Goal: Transaction & Acquisition: Purchase product/service

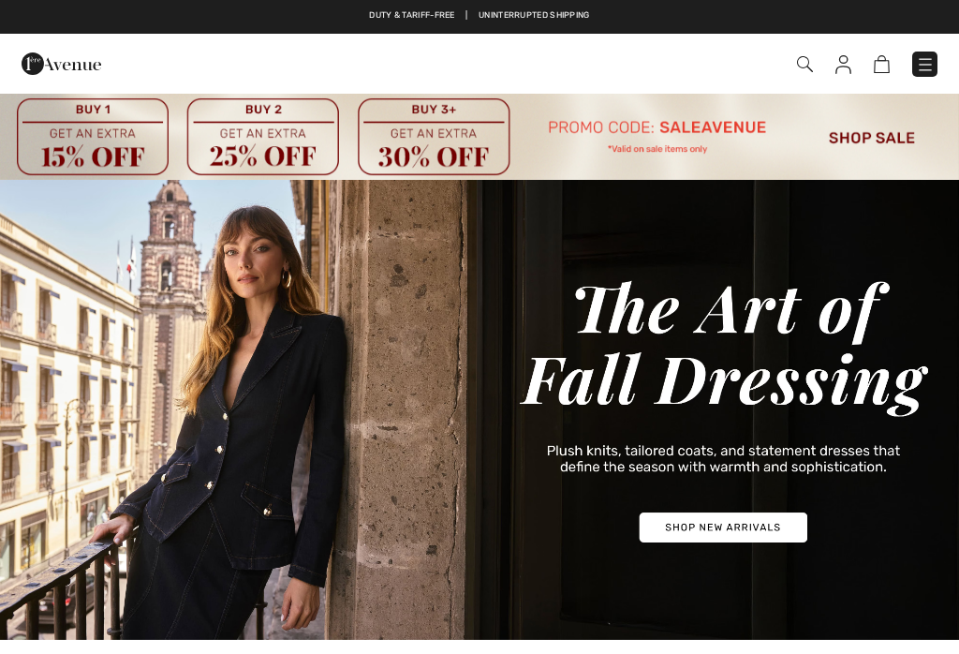
click at [934, 65] on img at bounding box center [925, 64] width 19 height 19
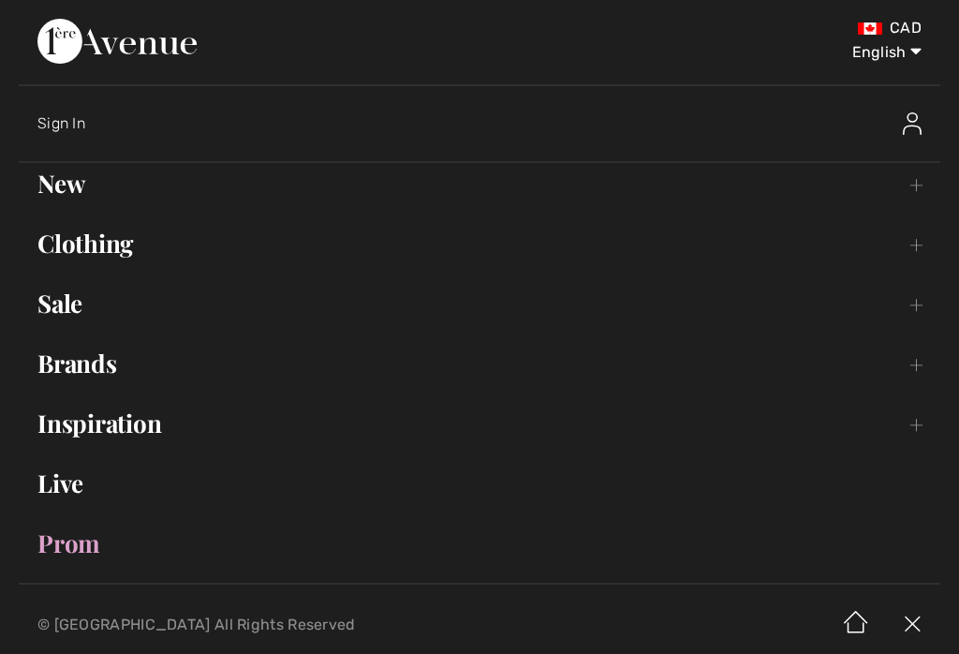
click at [124, 369] on link "Brands Open submenu" at bounding box center [480, 363] width 922 height 41
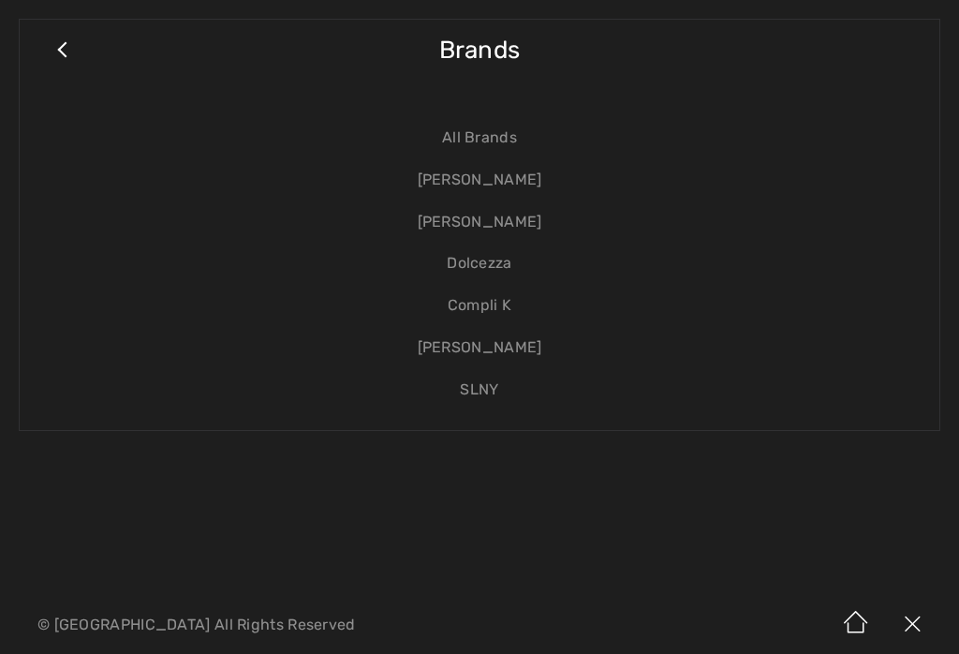
click at [529, 180] on link "[PERSON_NAME]" at bounding box center [479, 180] width 882 height 42
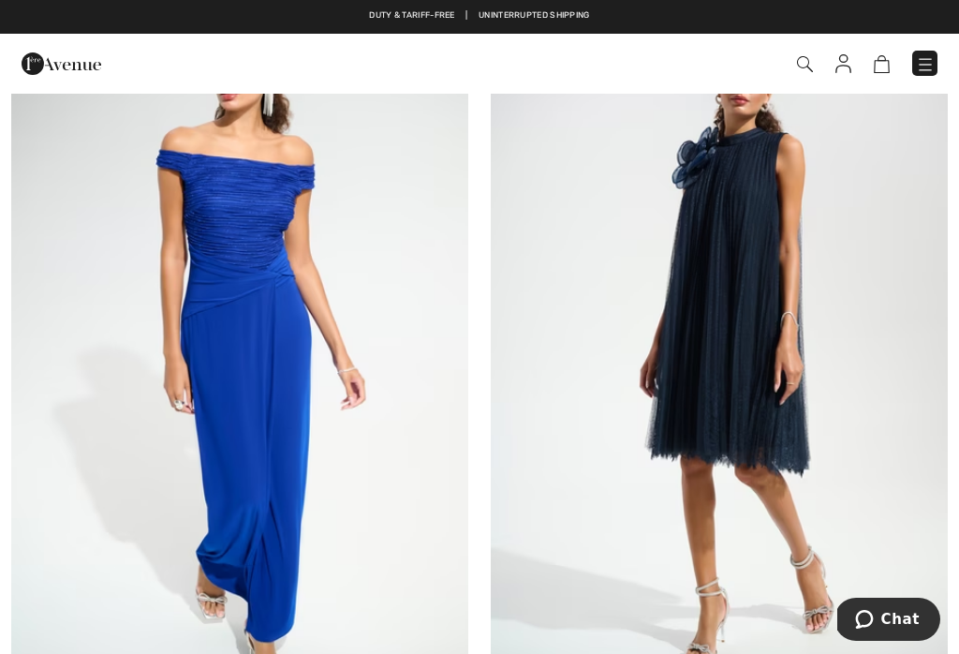
scroll to position [6181, 0]
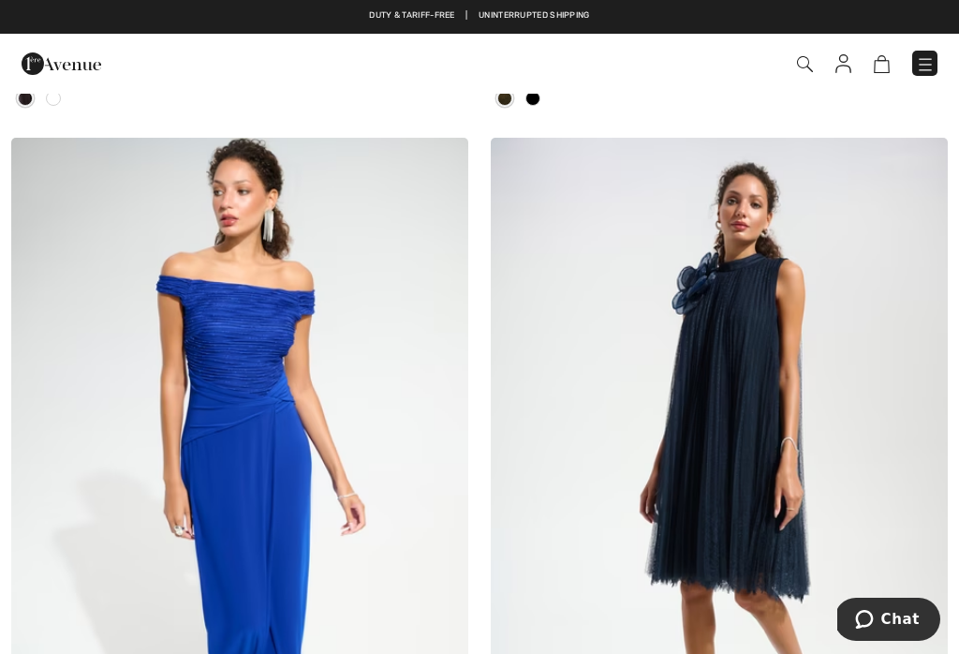
click at [927, 72] on img at bounding box center [925, 64] width 19 height 19
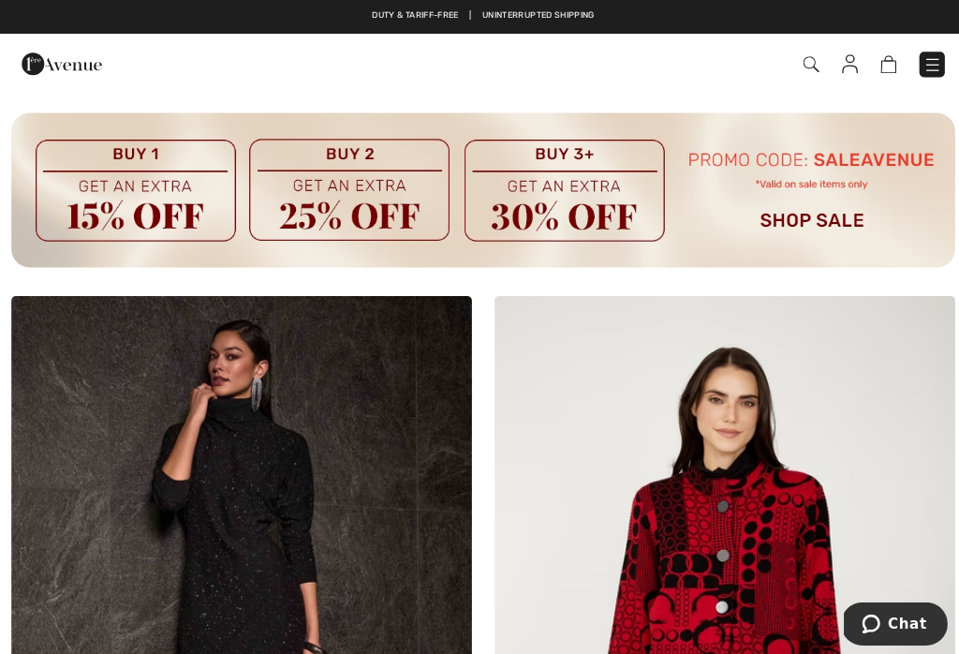
scroll to position [5160, 0]
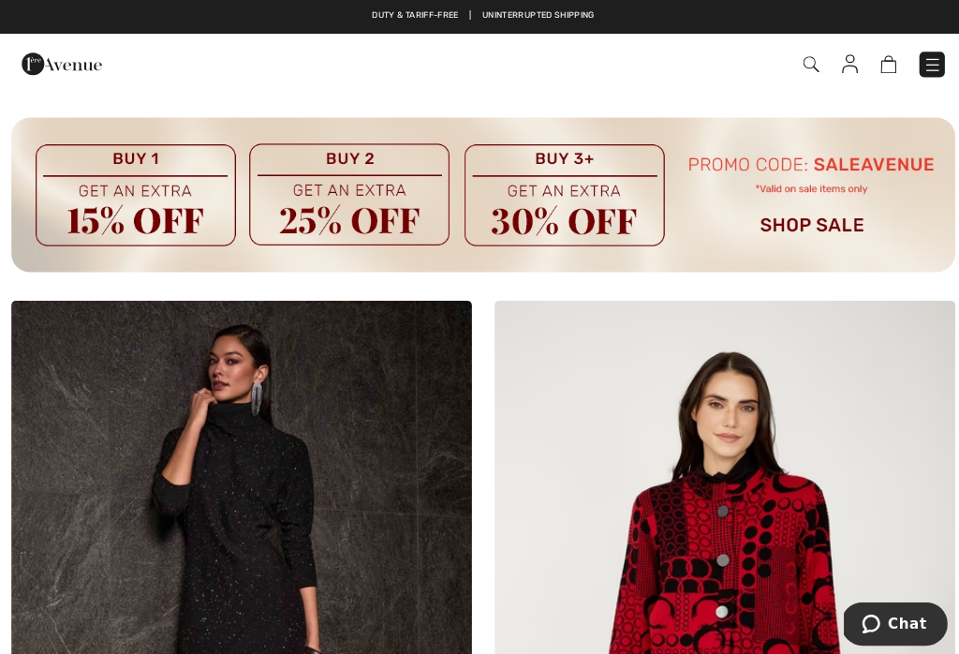
click at [925, 67] on img at bounding box center [925, 64] width 19 height 19
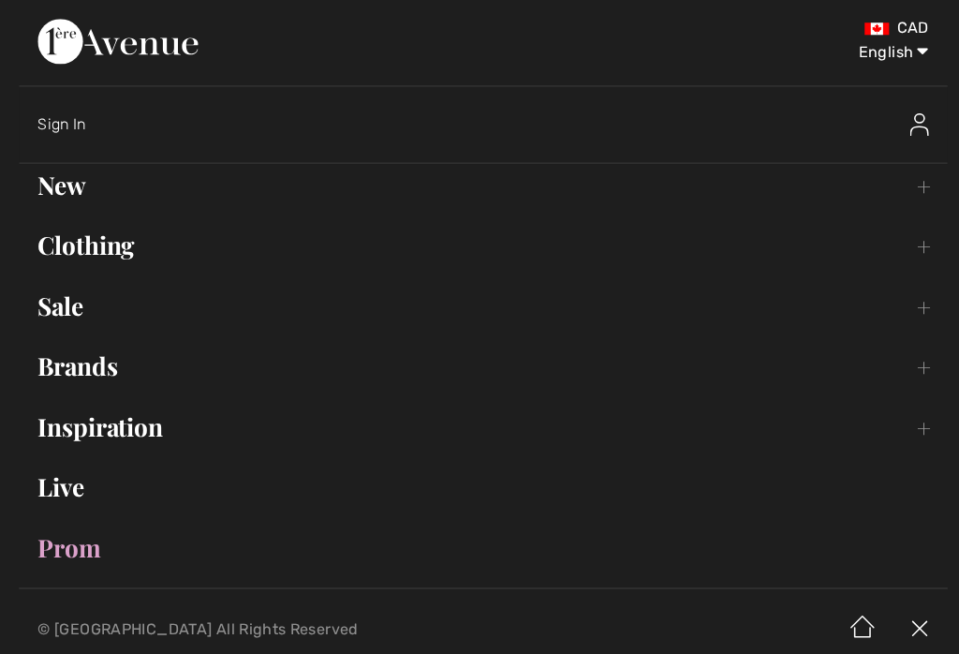
click at [59, 378] on link "Brands Open submenu" at bounding box center [480, 363] width 922 height 41
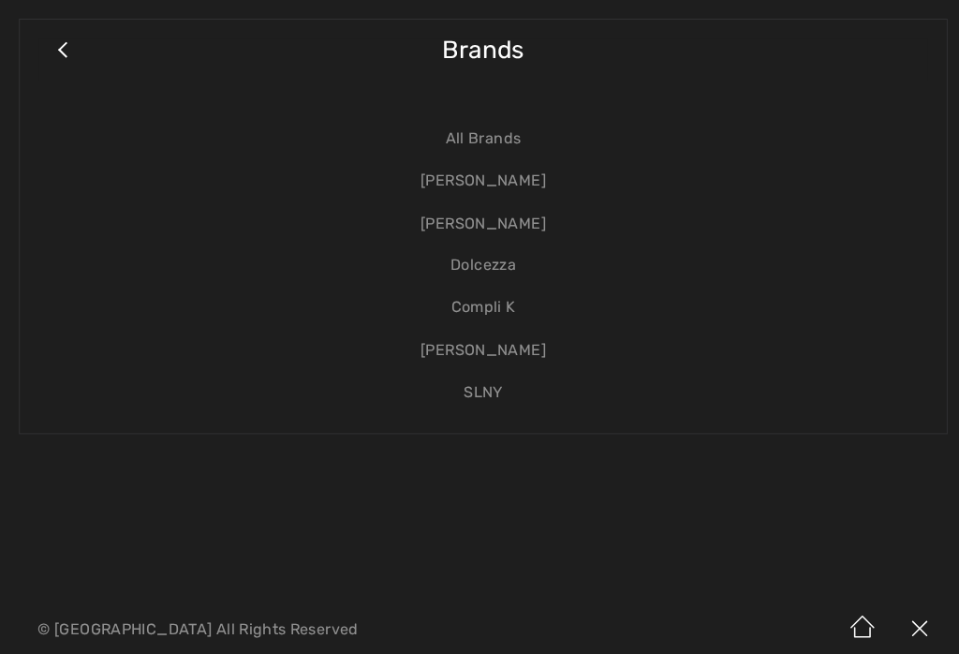
click at [534, 192] on link "[PERSON_NAME]" at bounding box center [479, 180] width 882 height 42
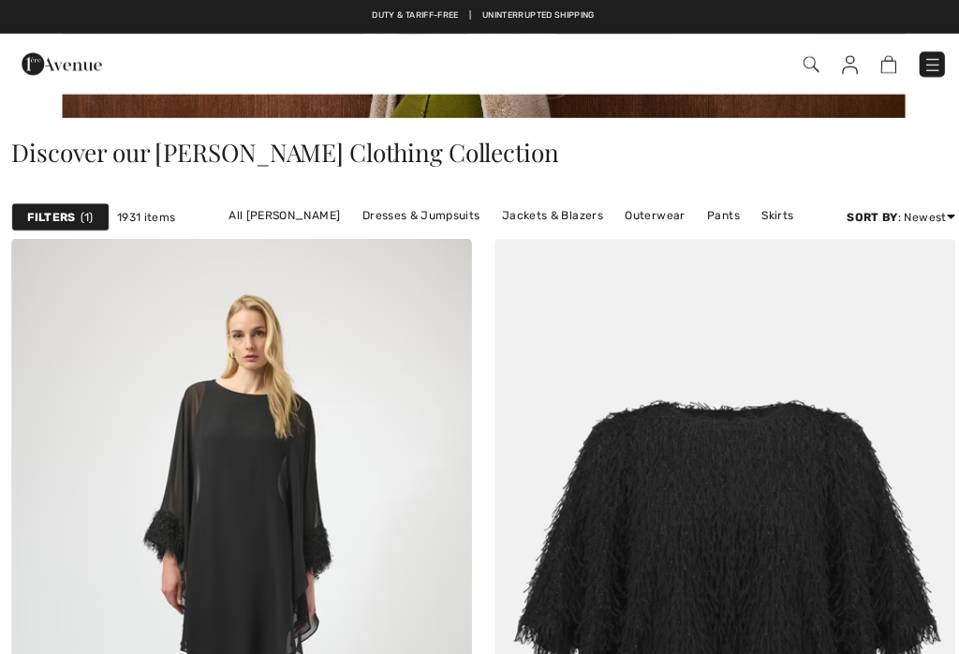
scroll to position [458, 0]
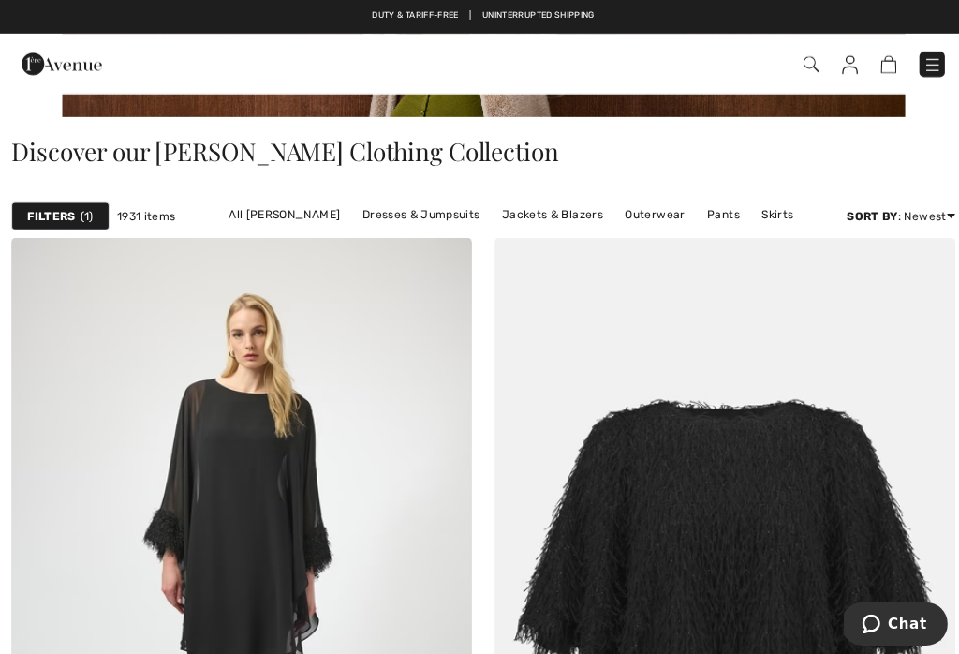
checkbox input "true"
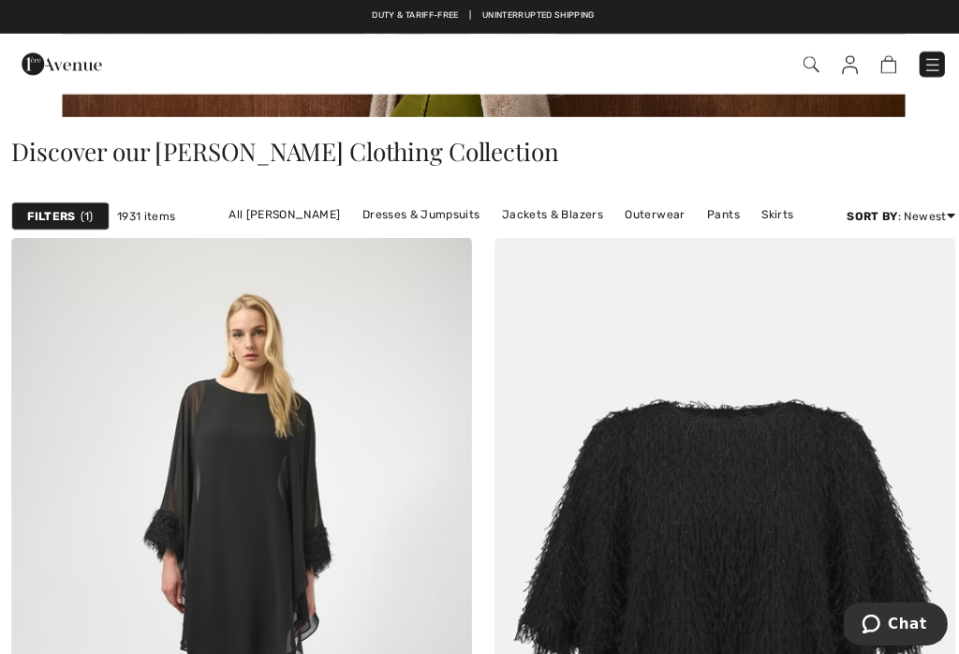
click at [932, 67] on img at bounding box center [925, 64] width 19 height 19
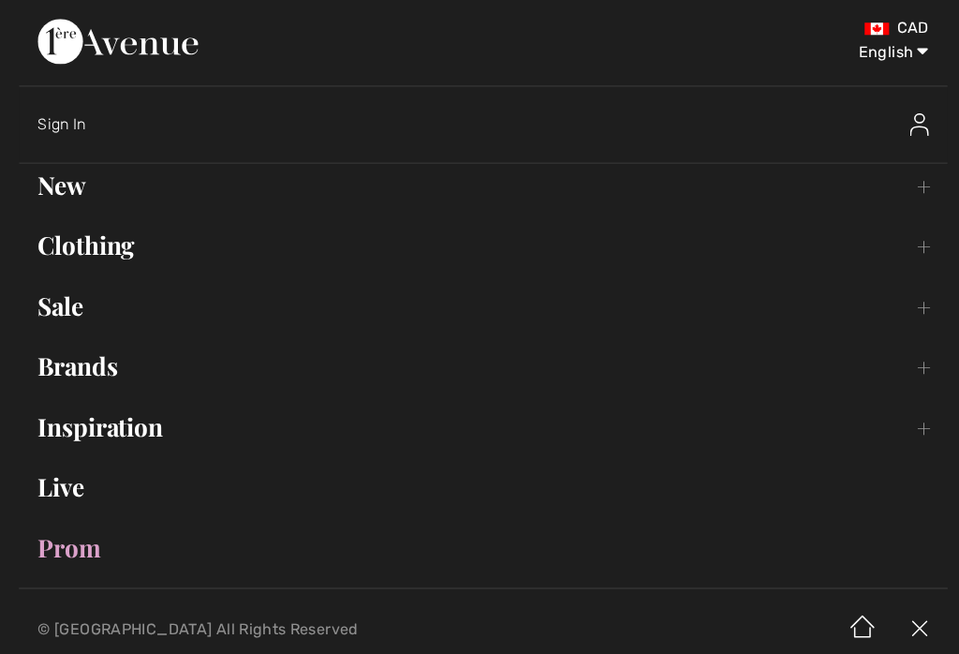
click at [94, 258] on link "Clothing Toggle submenu" at bounding box center [480, 243] width 922 height 41
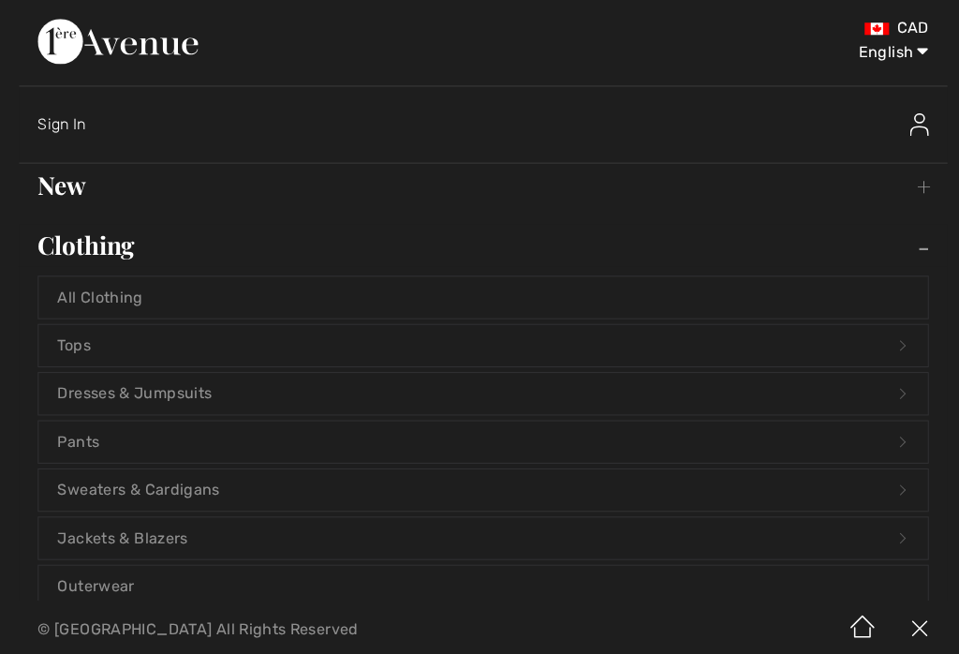
click at [108, 335] on link "Tops Open submenu" at bounding box center [479, 342] width 882 height 41
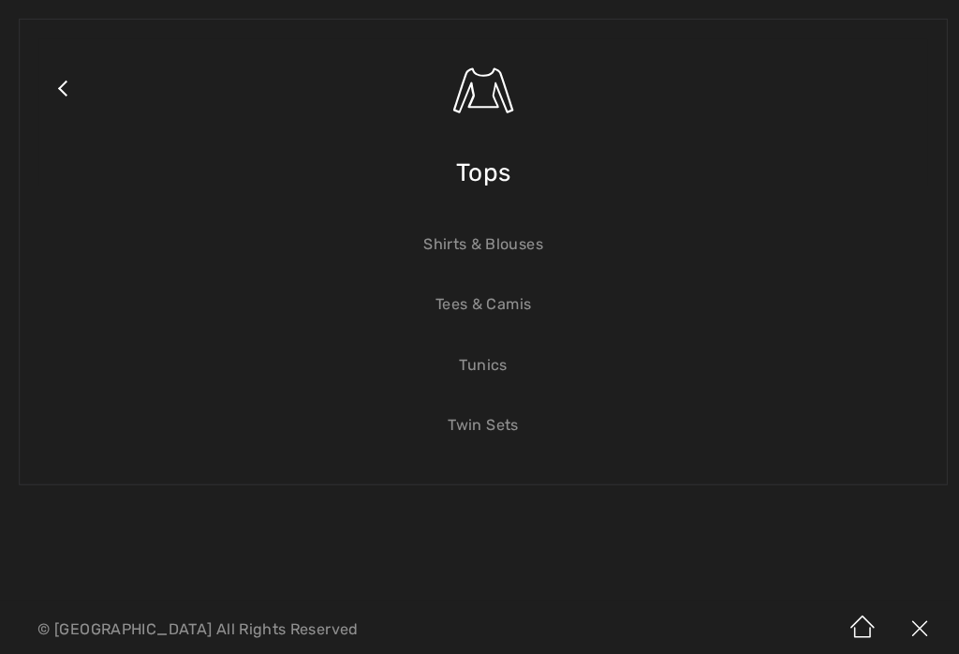
click at [538, 234] on link "Shirts & Blouses" at bounding box center [479, 242] width 882 height 41
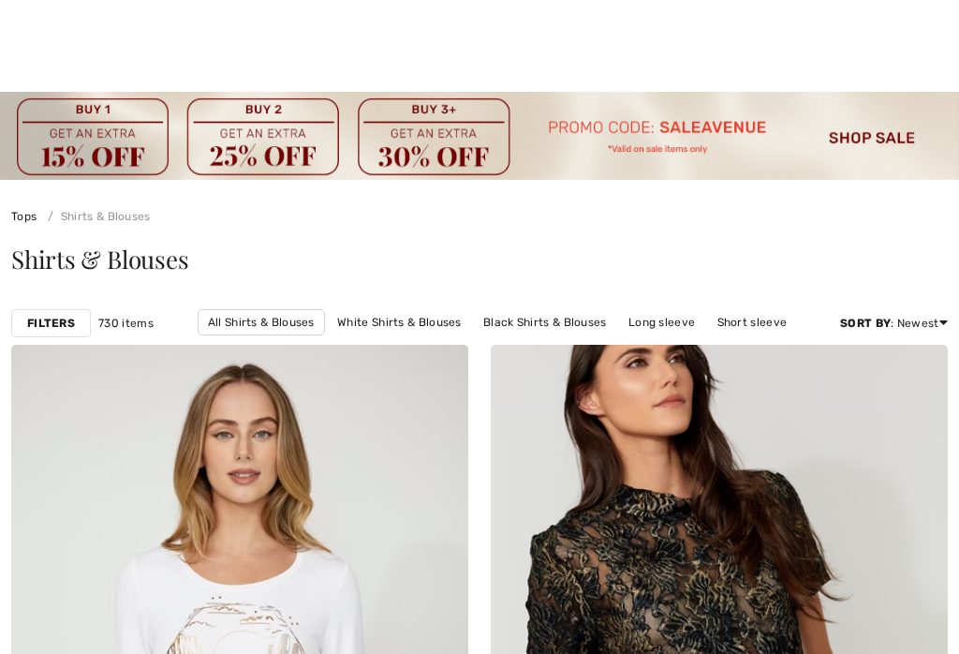
checkbox input "true"
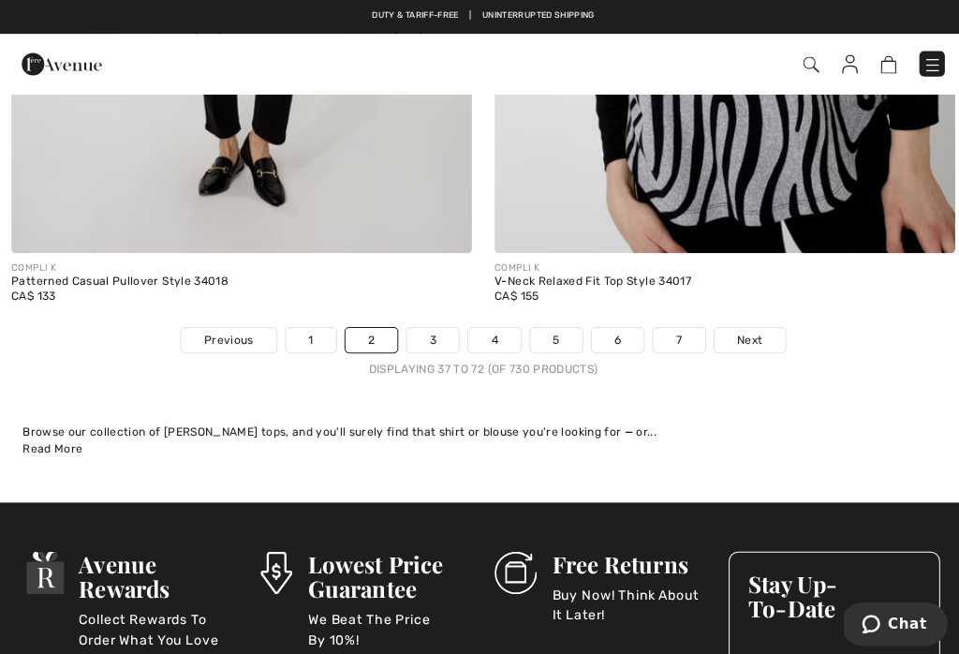
scroll to position [14409, 0]
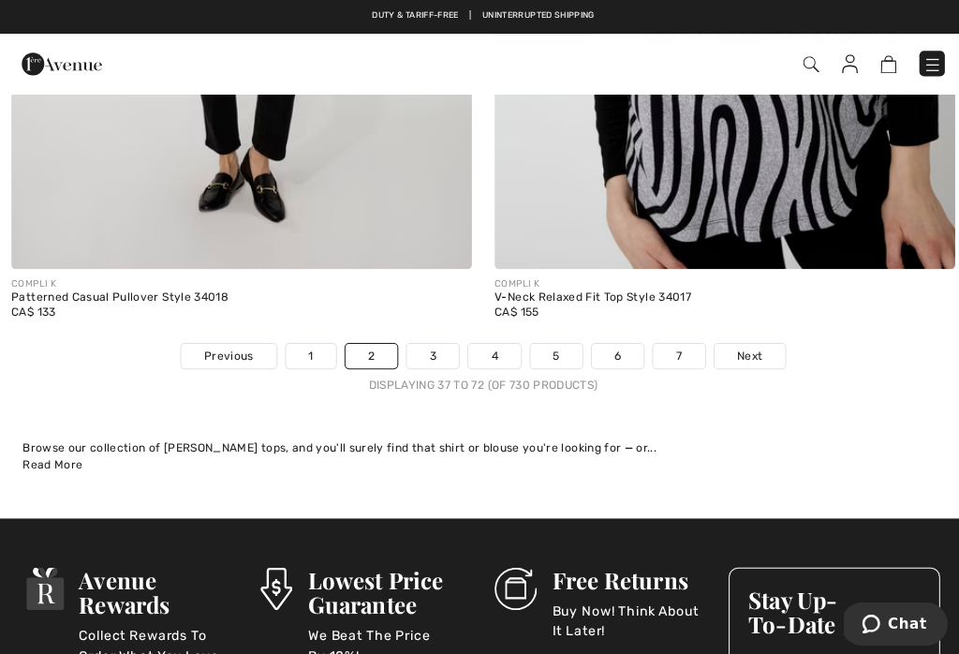
click at [435, 341] on link "3" at bounding box center [430, 353] width 52 height 24
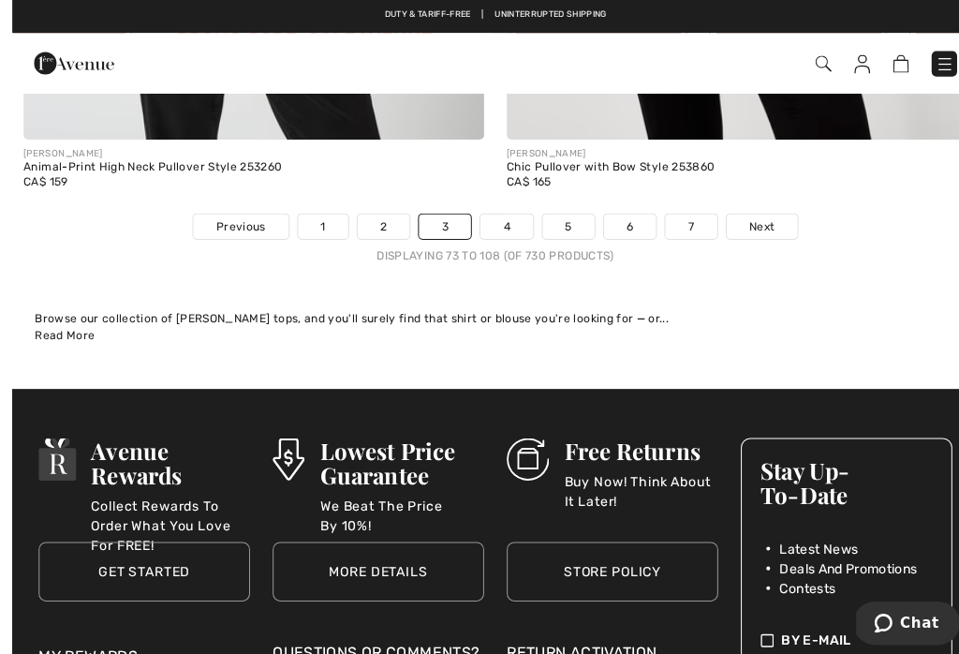
scroll to position [14259, 0]
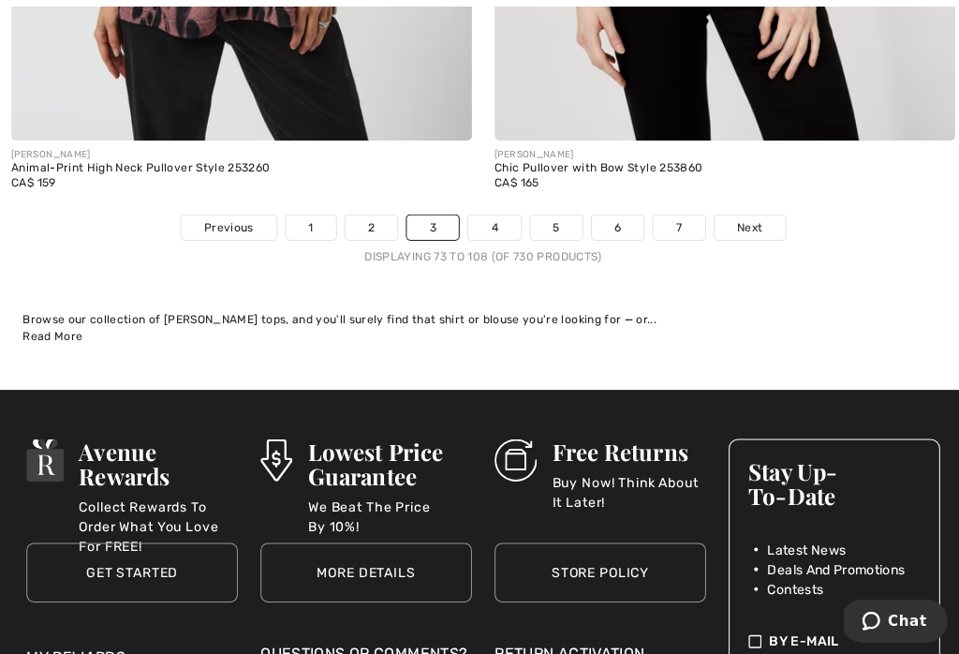
click at [498, 216] on link "4" at bounding box center [491, 228] width 52 height 24
click at [506, 216] on link "4" at bounding box center [491, 228] width 52 height 24
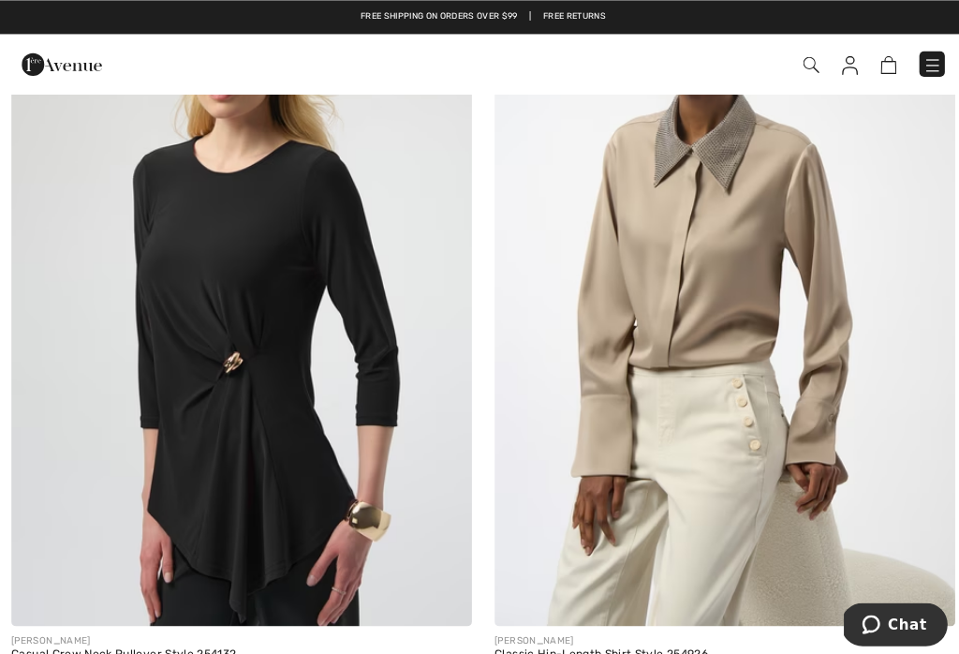
scroll to position [3477, 0]
click at [735, 285] on img at bounding box center [719, 279] width 457 height 686
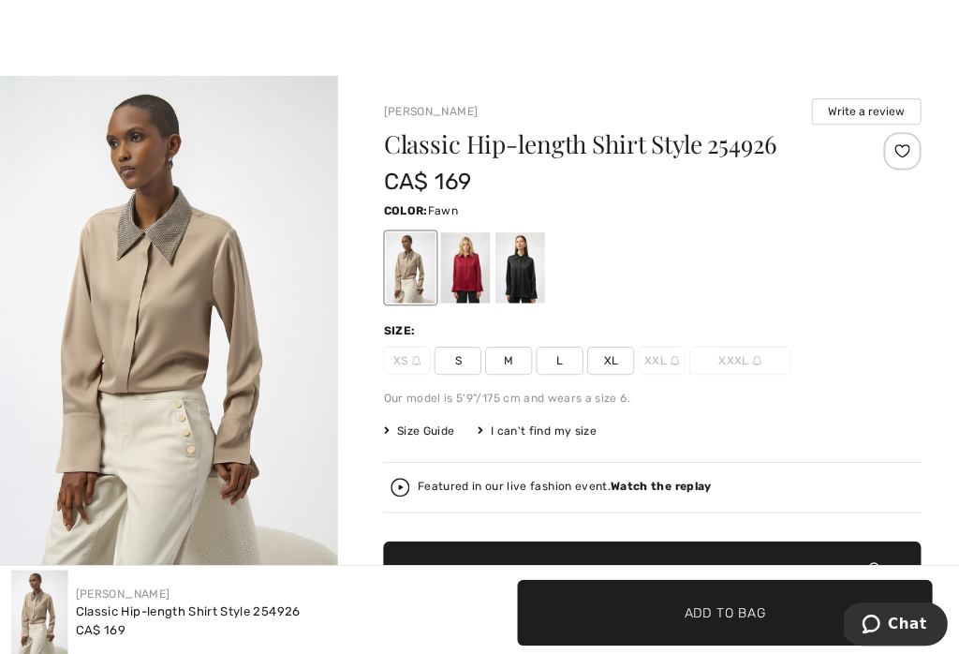
click at [626, 361] on span "XL" at bounding box center [606, 358] width 47 height 28
click at [672, 565] on span "Add to Bag" at bounding box center [647, 570] width 81 height 20
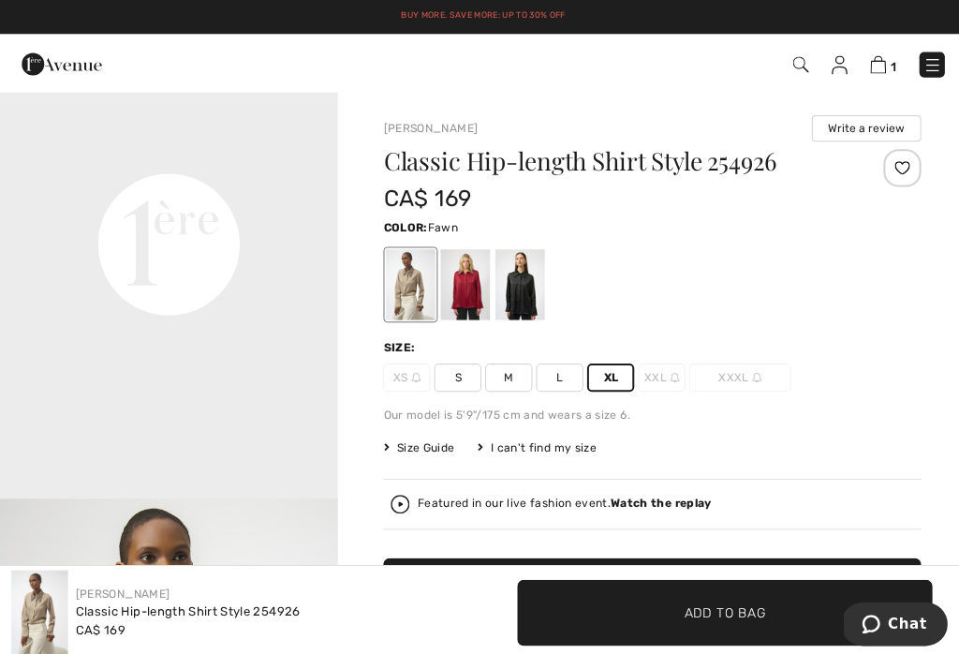
scroll to position [1074, 0]
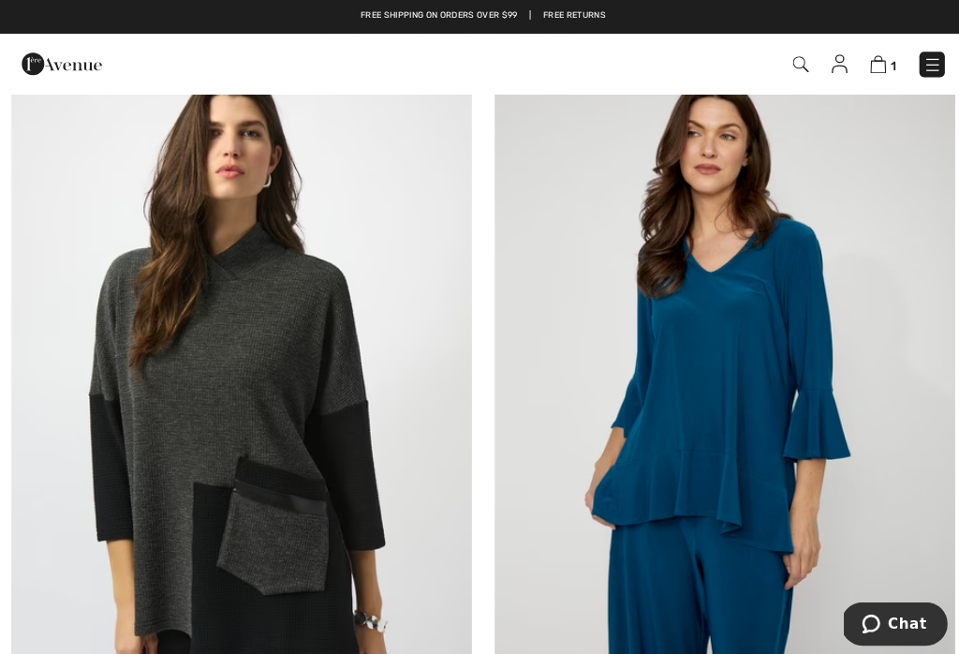
scroll to position [7965, 0]
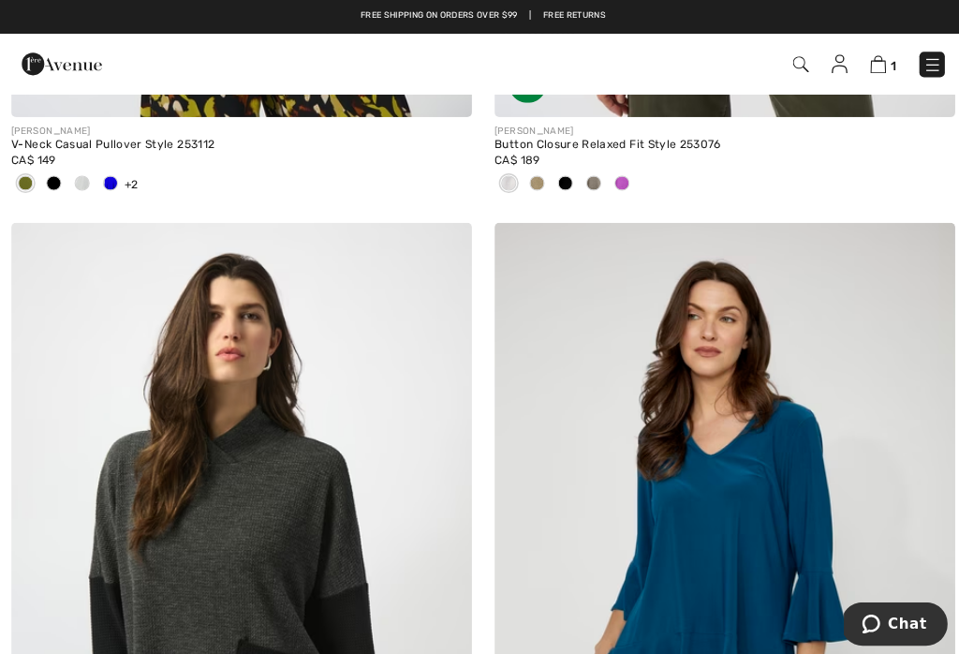
click at [933, 59] on img at bounding box center [925, 64] width 19 height 19
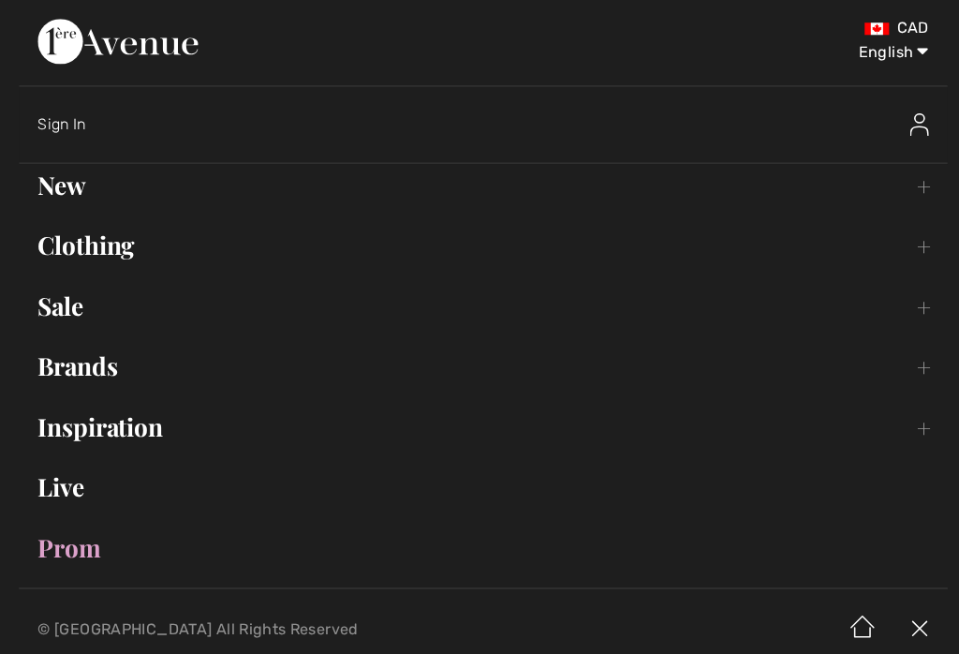
click at [73, 370] on link "Brands Open submenu" at bounding box center [480, 363] width 922 height 41
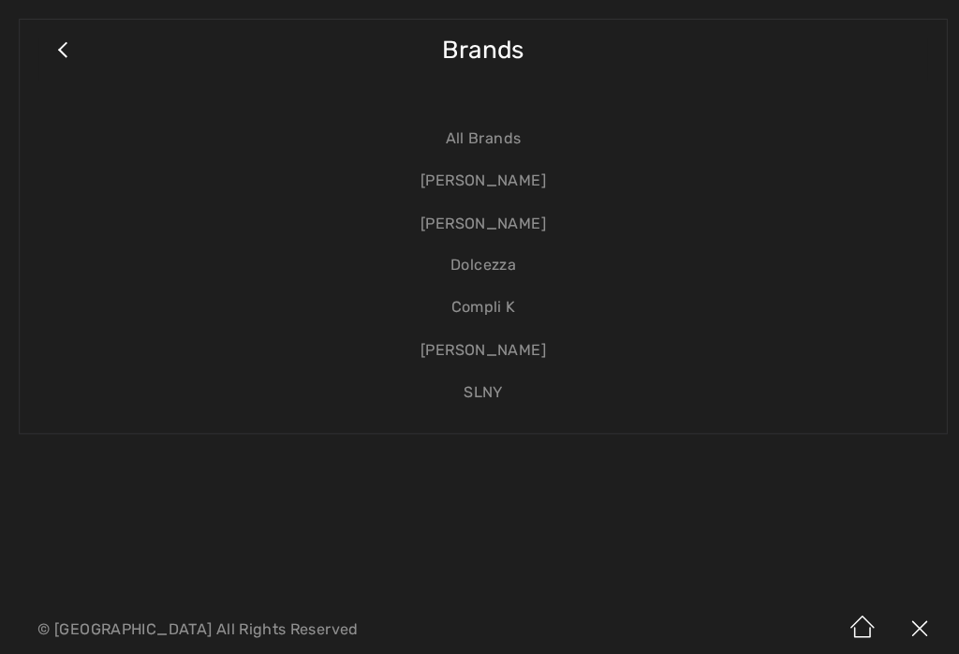
click at [541, 187] on link "[PERSON_NAME]" at bounding box center [479, 180] width 882 height 42
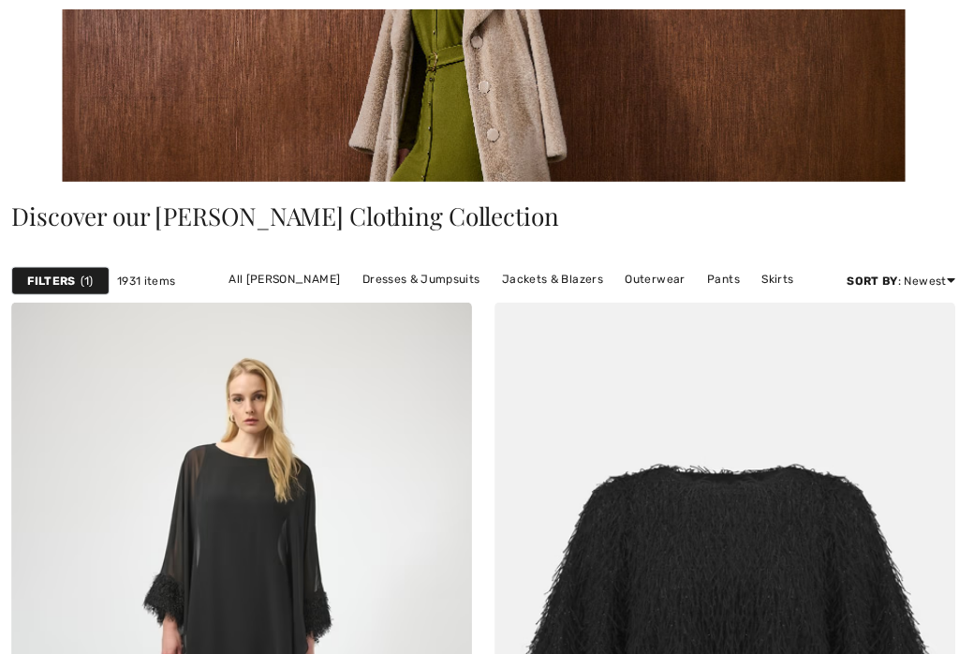
checkbox input "true"
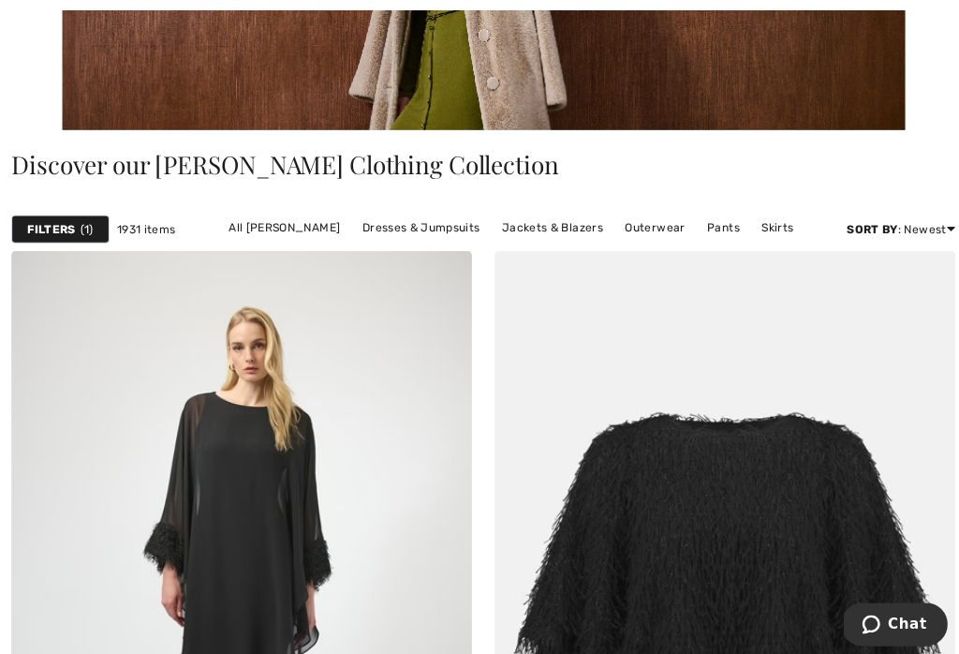
scroll to position [446, 0]
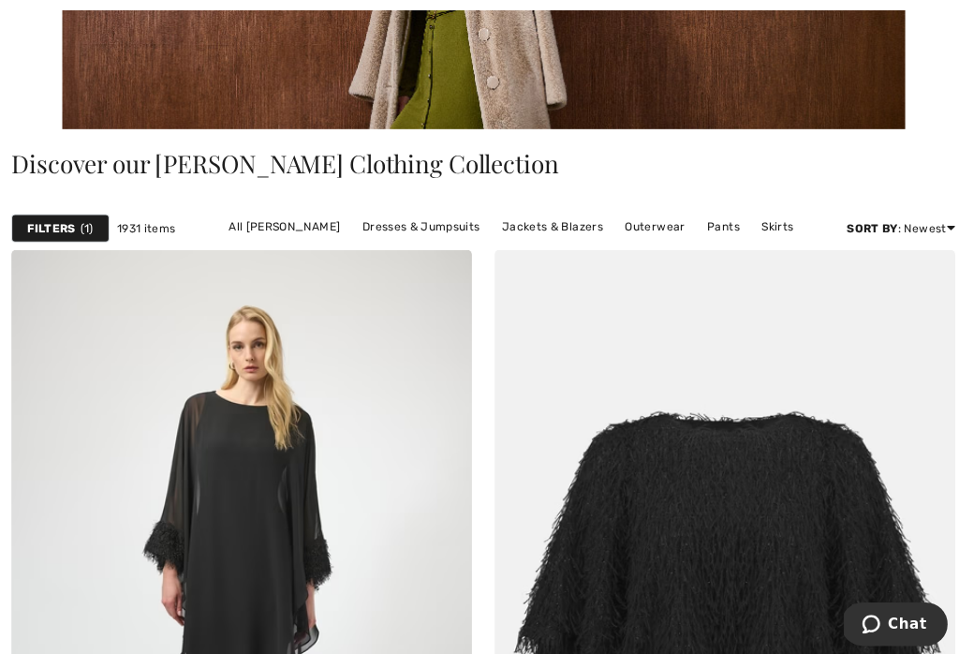
click at [643, 230] on link "Outerwear" at bounding box center [650, 225] width 79 height 24
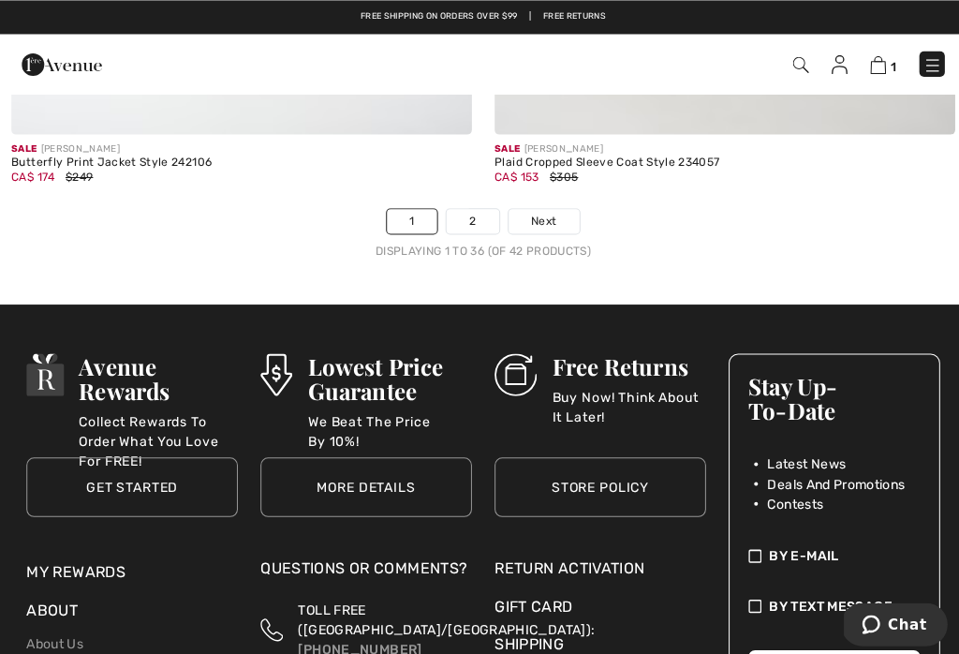
scroll to position [14688, 0]
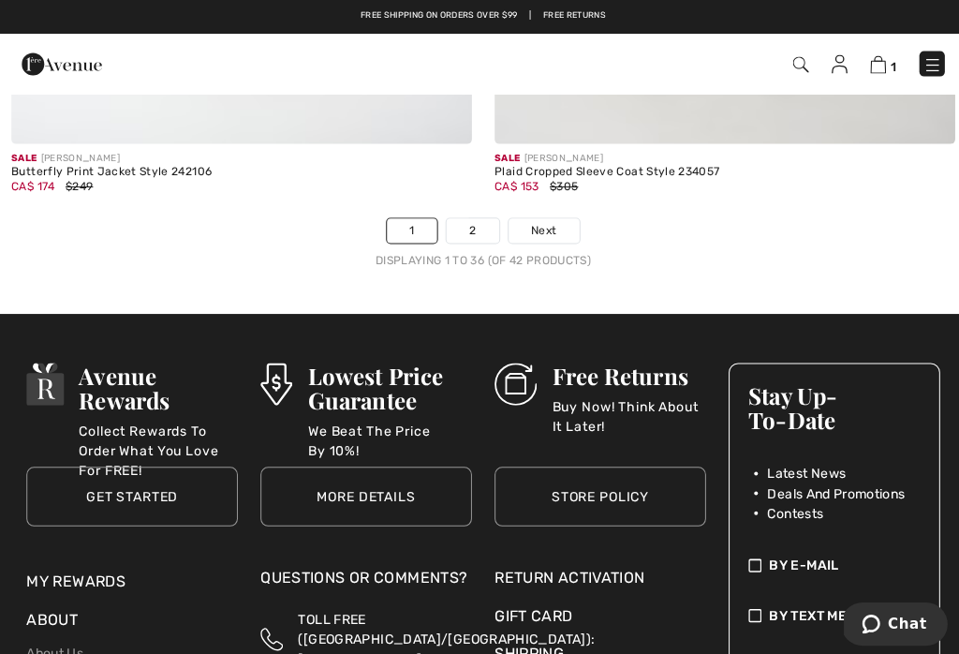
click at [480, 222] on link "2" at bounding box center [469, 228] width 52 height 24
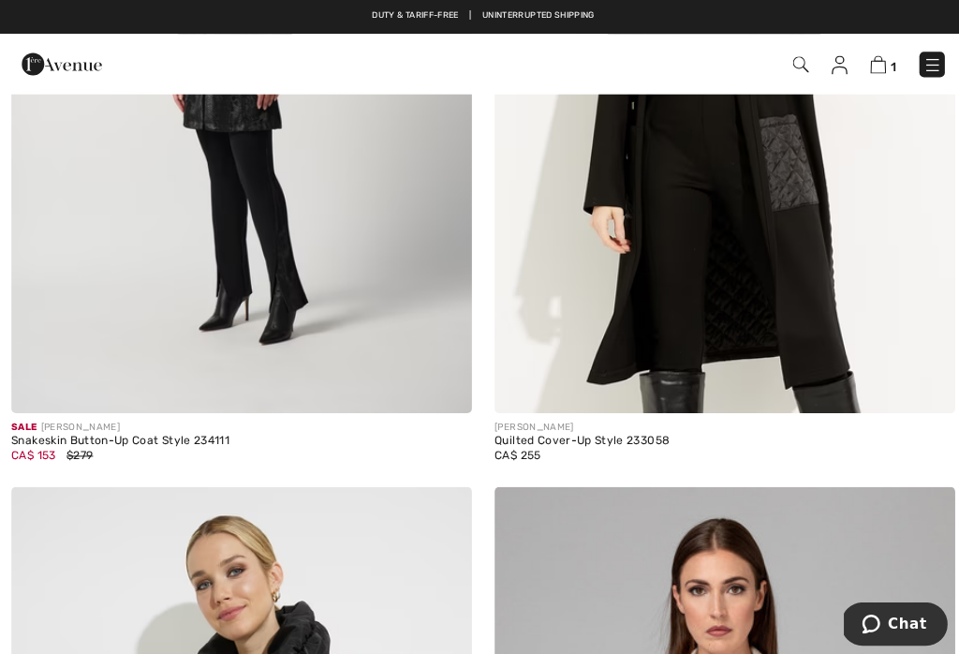
scroll to position [1366, 0]
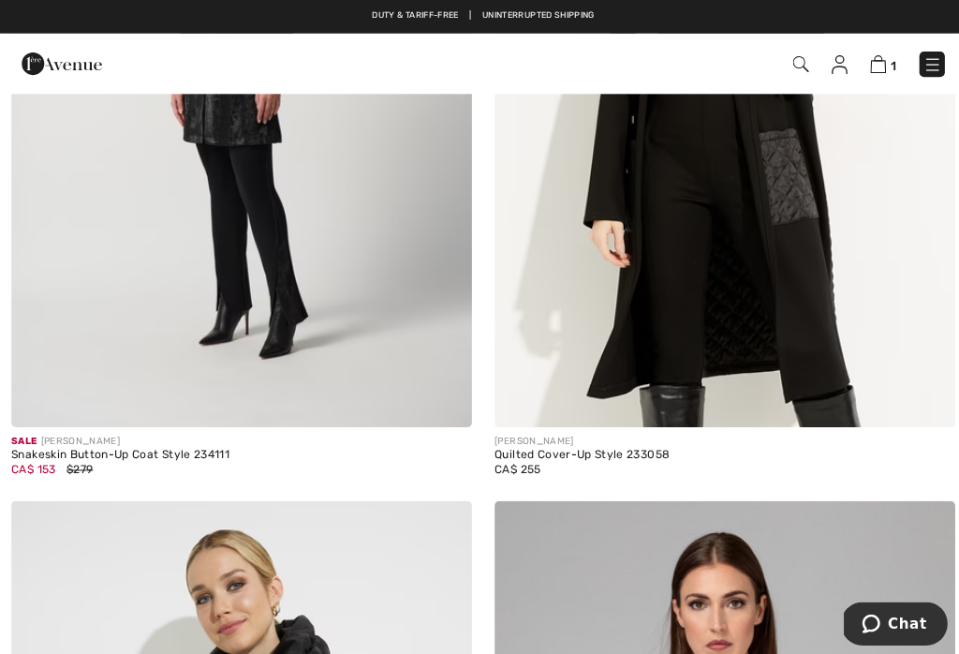
click at [935, 56] on link at bounding box center [924, 64] width 25 height 25
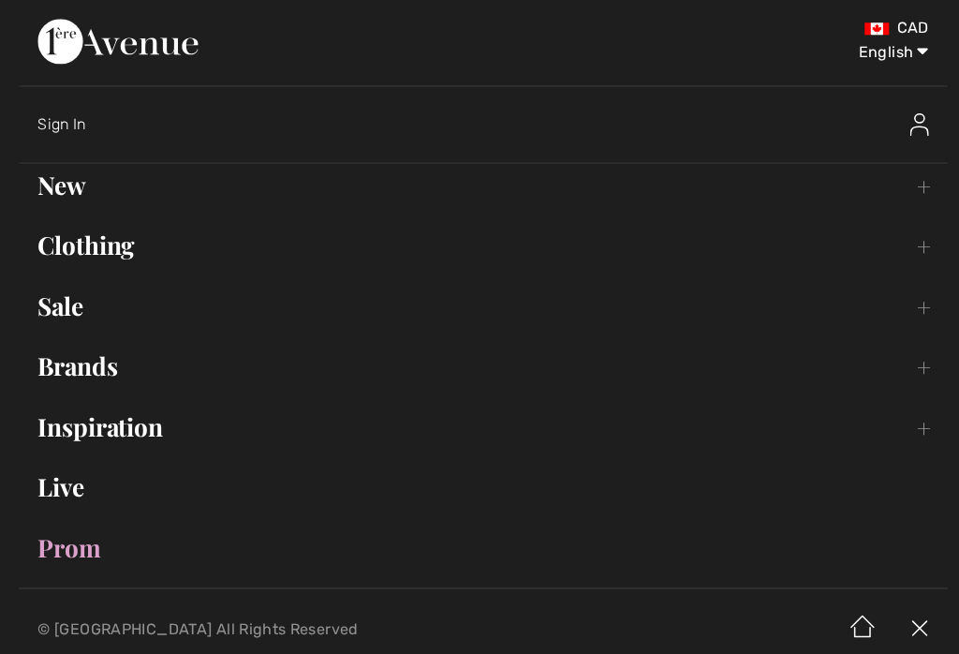
click at [63, 373] on link "Brands Open submenu" at bounding box center [480, 363] width 922 height 41
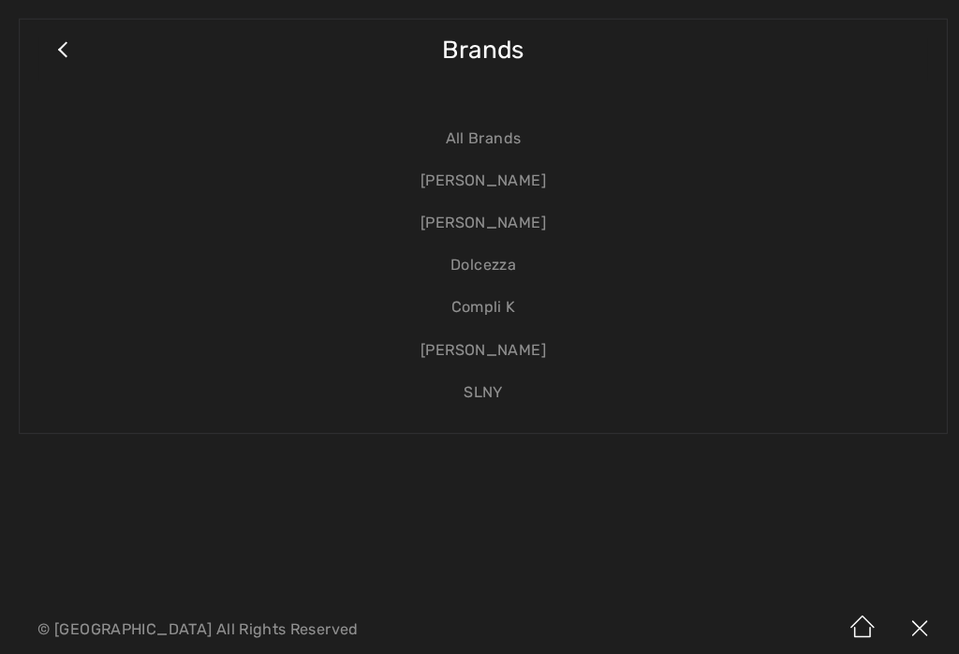
click at [55, 54] on link "Close submenu" at bounding box center [61, 58] width 47 height 41
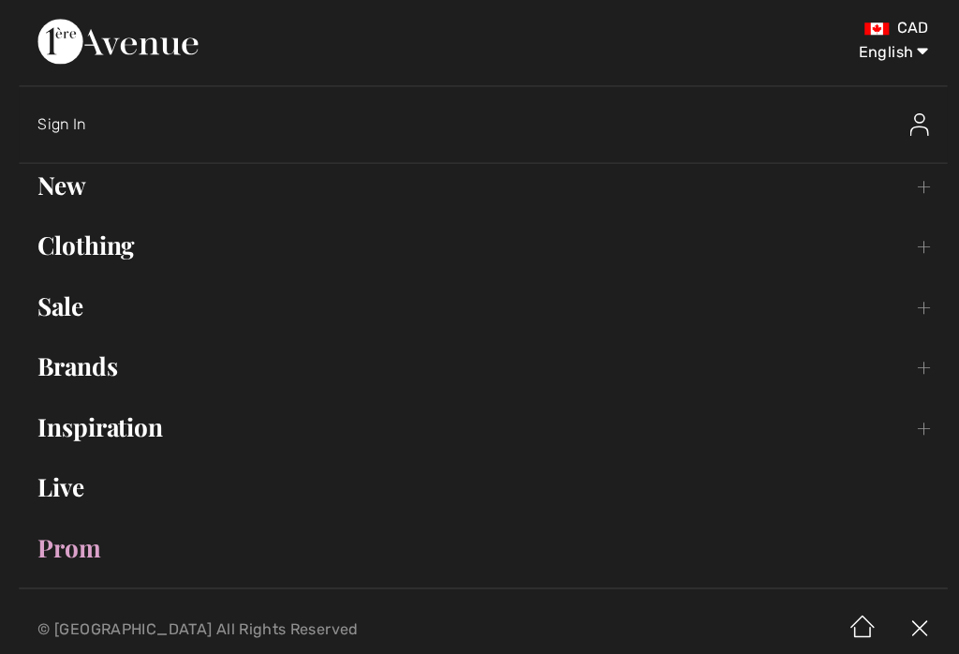
click at [80, 251] on link "Clothing Toggle submenu" at bounding box center [480, 243] width 922 height 41
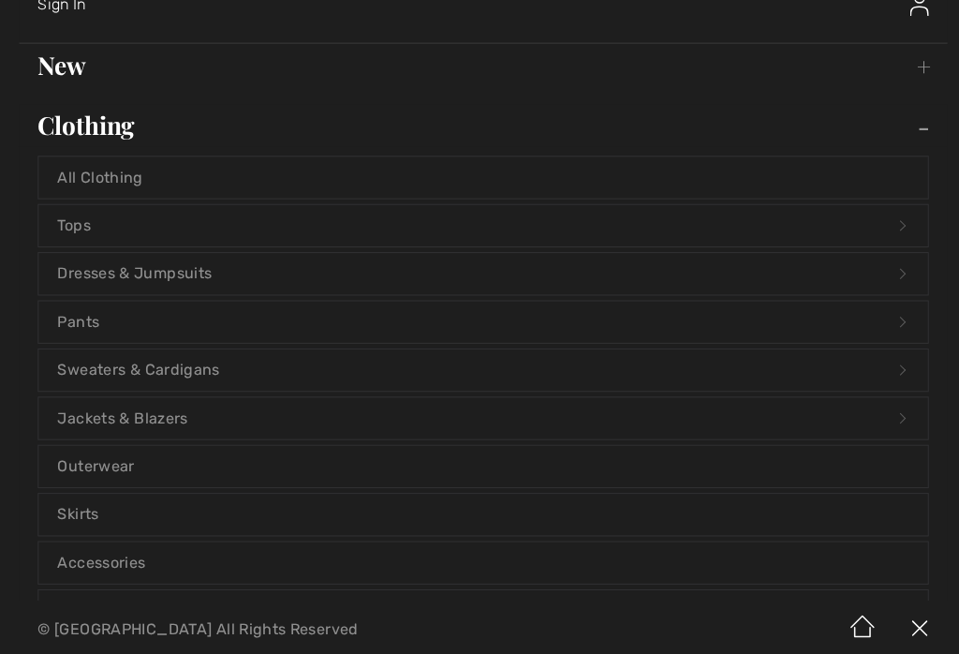
scroll to position [120, 0]
click at [192, 415] on link "Jackets & Blazers Open submenu" at bounding box center [479, 413] width 882 height 41
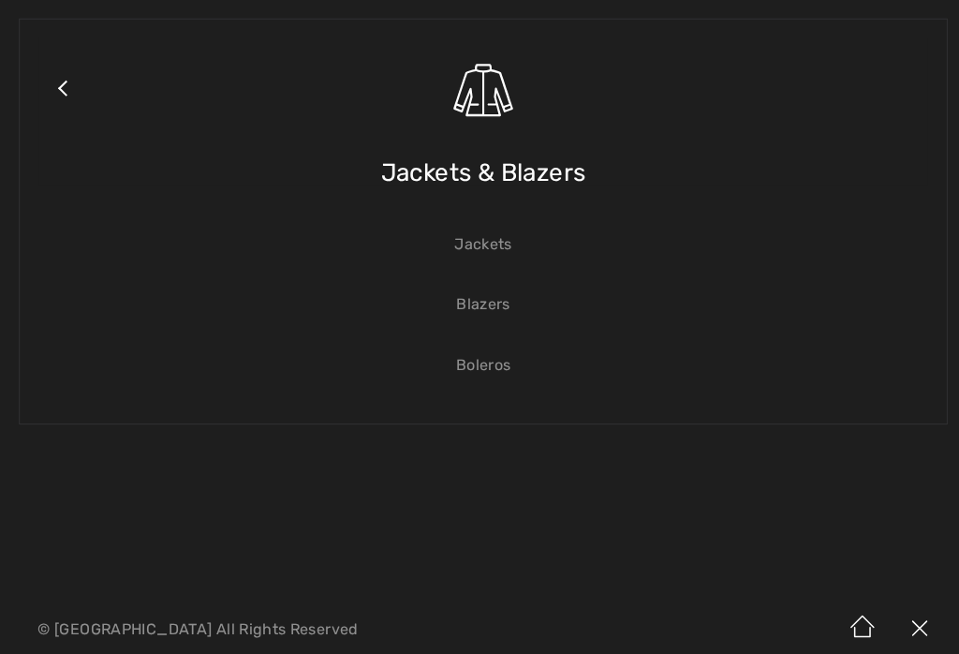
click at [516, 255] on link "Jackets" at bounding box center [479, 242] width 882 height 41
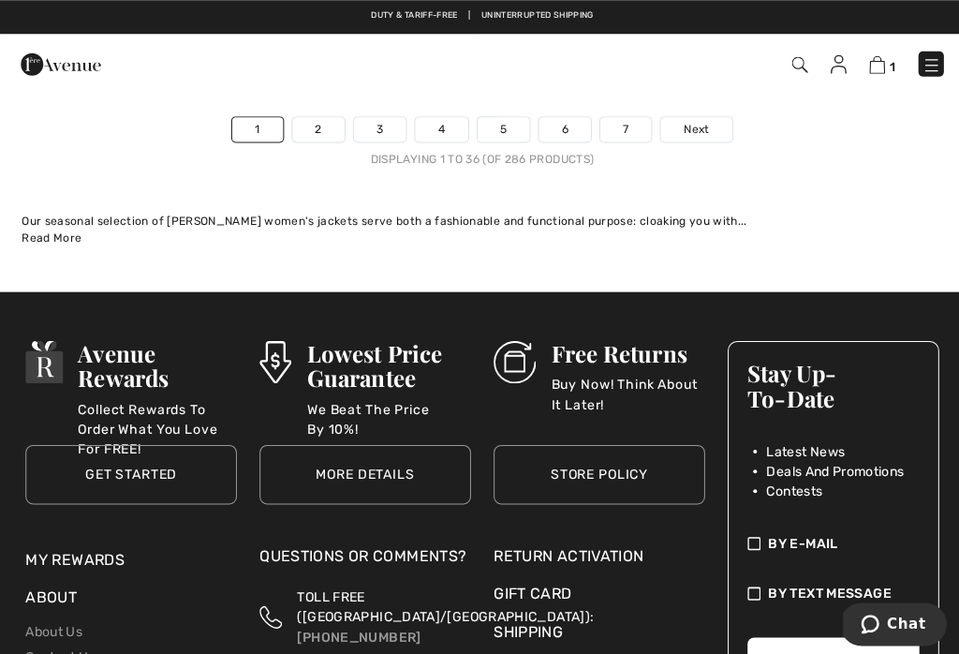
scroll to position [14418, 0]
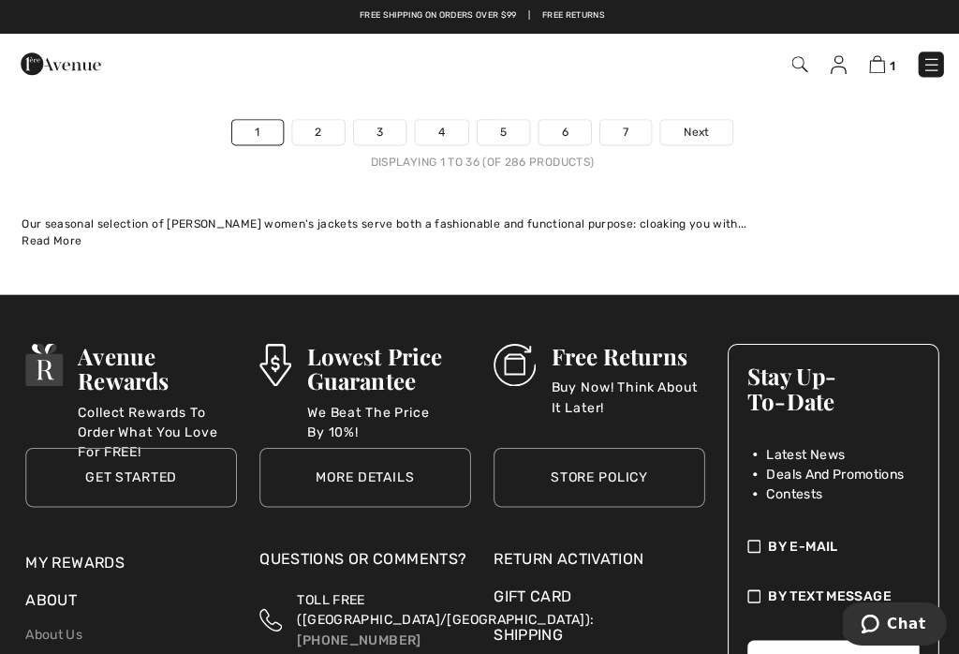
click at [323, 125] on link "2" at bounding box center [317, 131] width 52 height 24
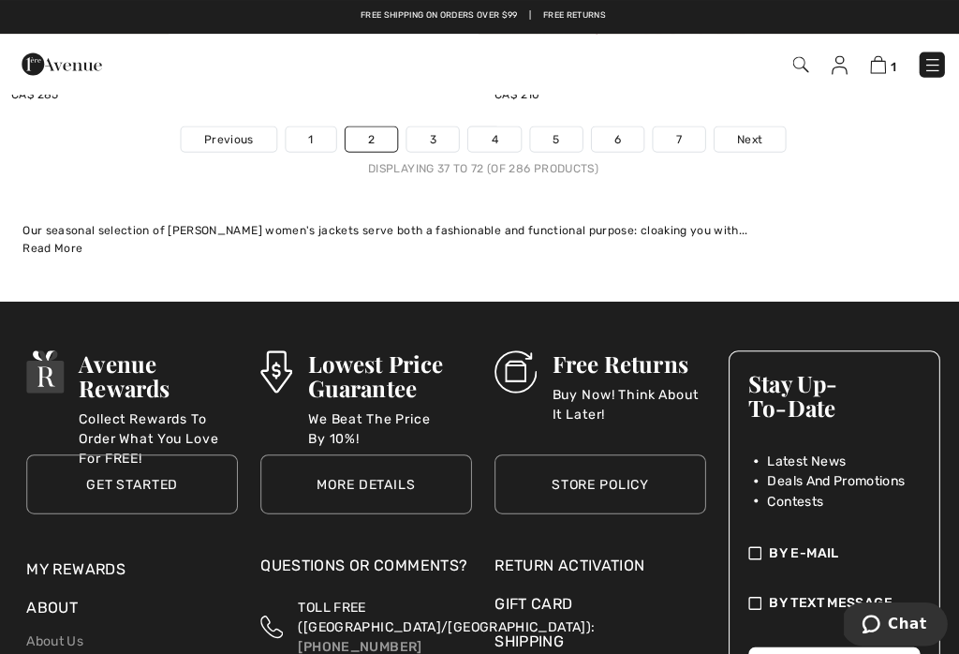
scroll to position [14544, 0]
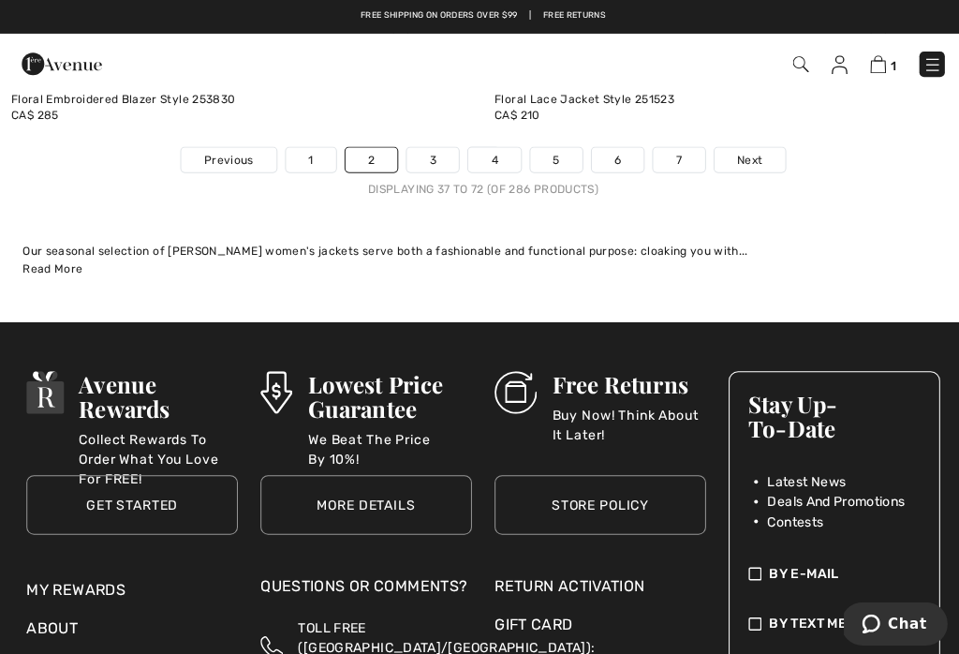
click at [433, 154] on link "3" at bounding box center [430, 159] width 52 height 24
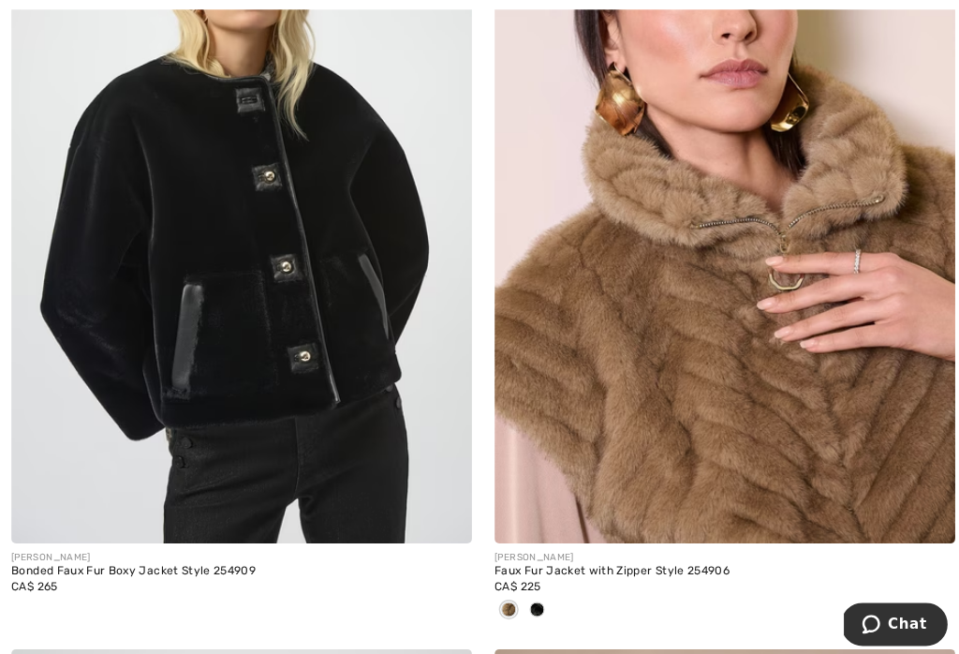
scroll to position [5293, 0]
click at [766, 401] on img at bounding box center [719, 196] width 457 height 686
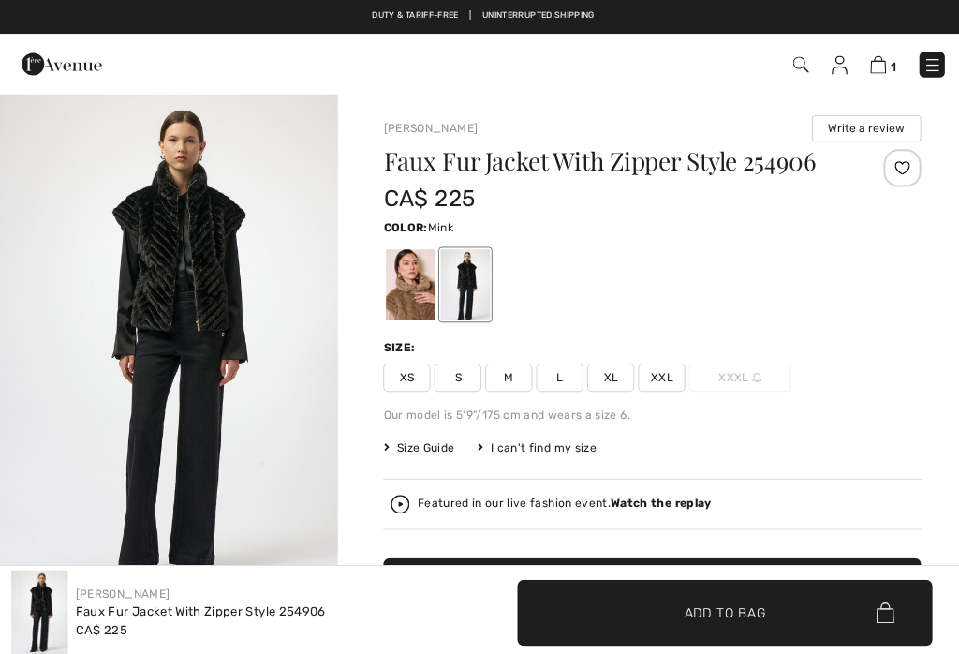
click at [428, 297] on div at bounding box center [407, 282] width 49 height 70
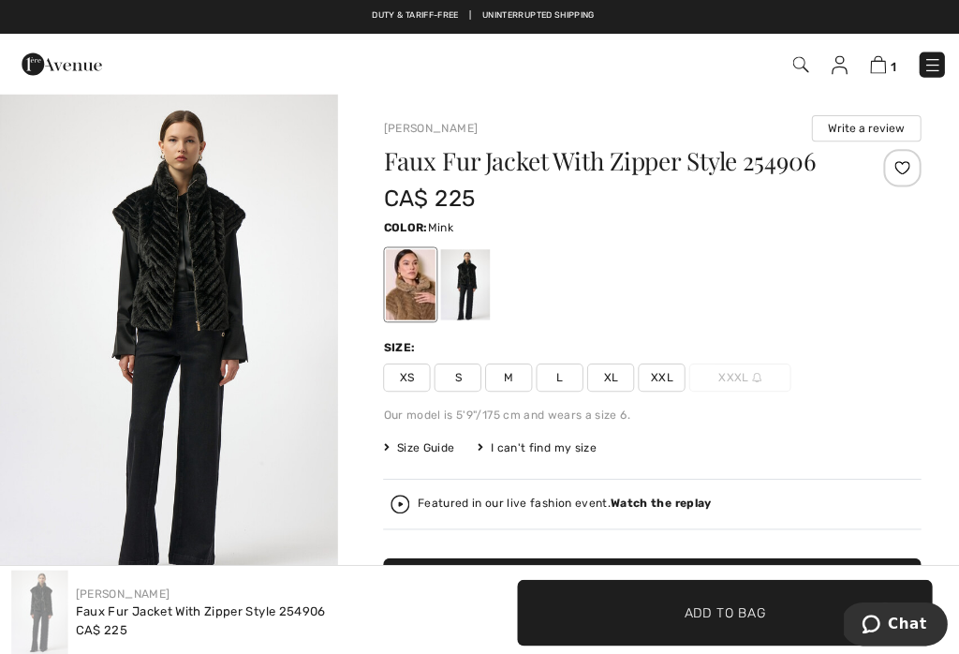
click at [411, 296] on div at bounding box center [407, 282] width 49 height 70
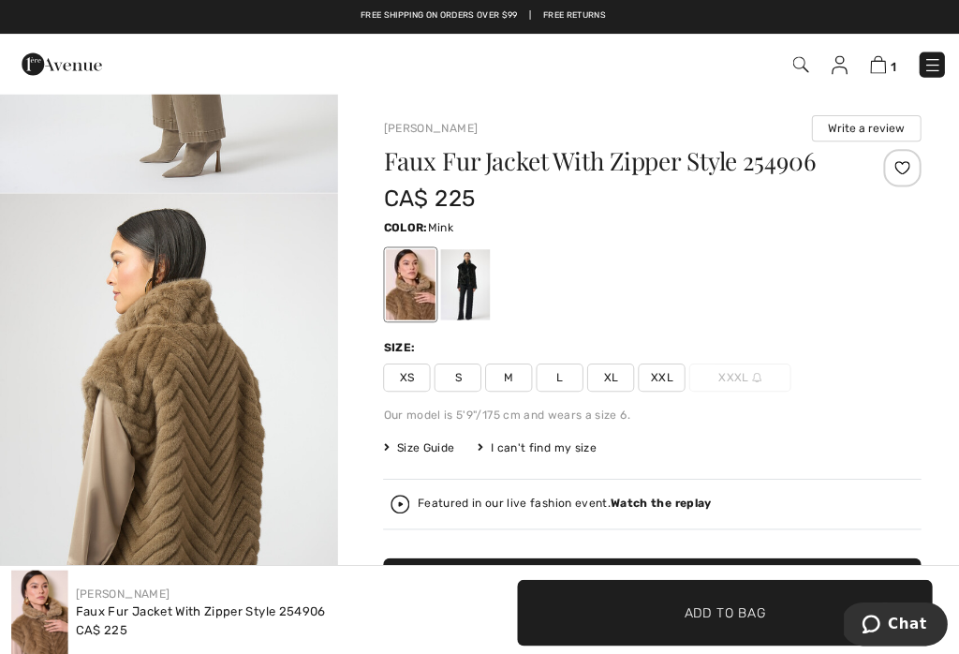
click at [105, 221] on img "5 / 6" at bounding box center [167, 443] width 335 height 503
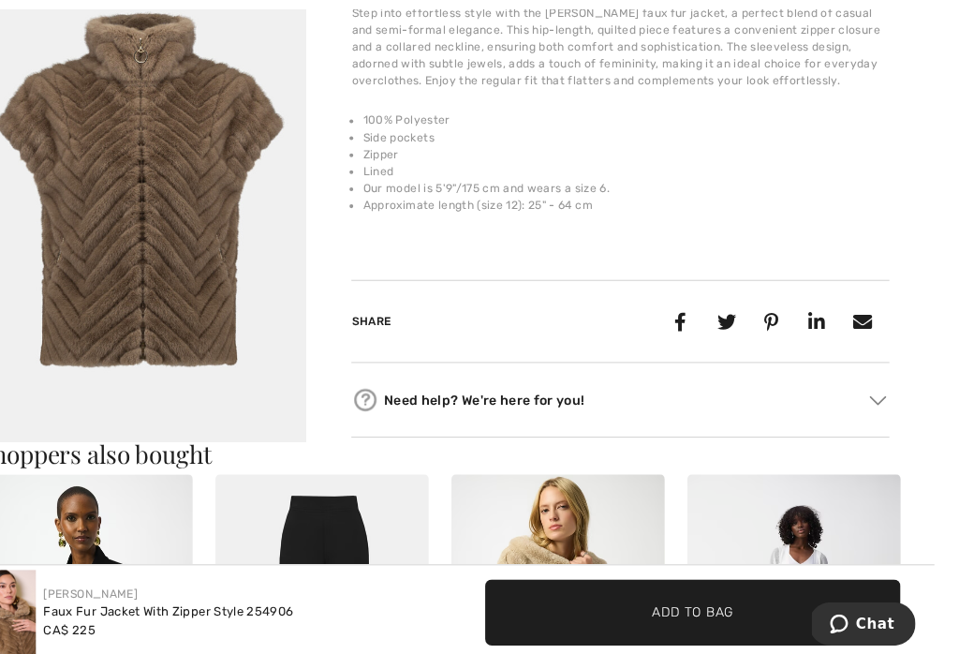
scroll to position [754, 0]
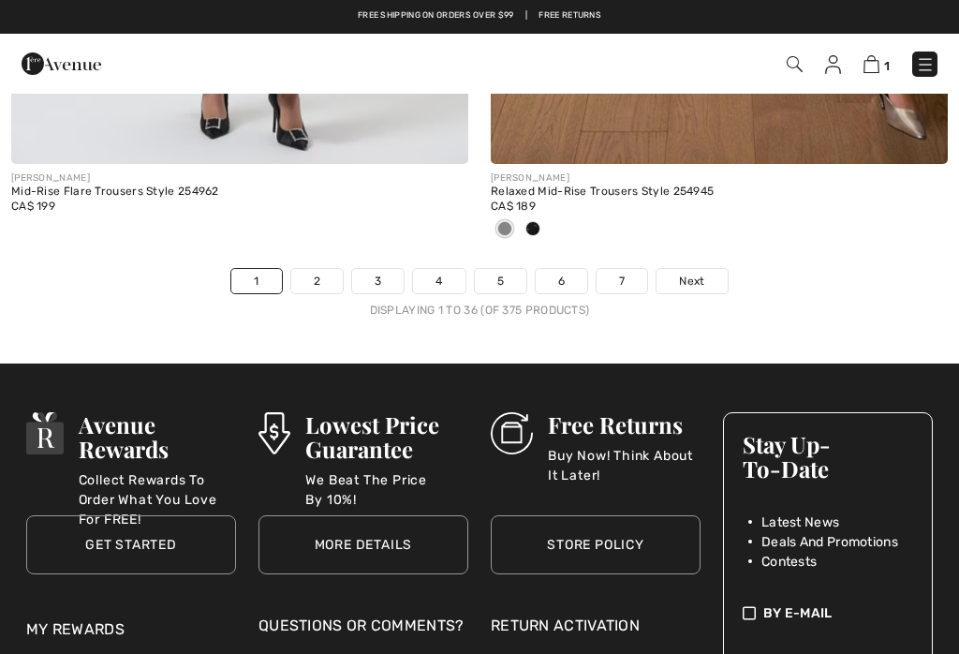
scroll to position [14451, 0]
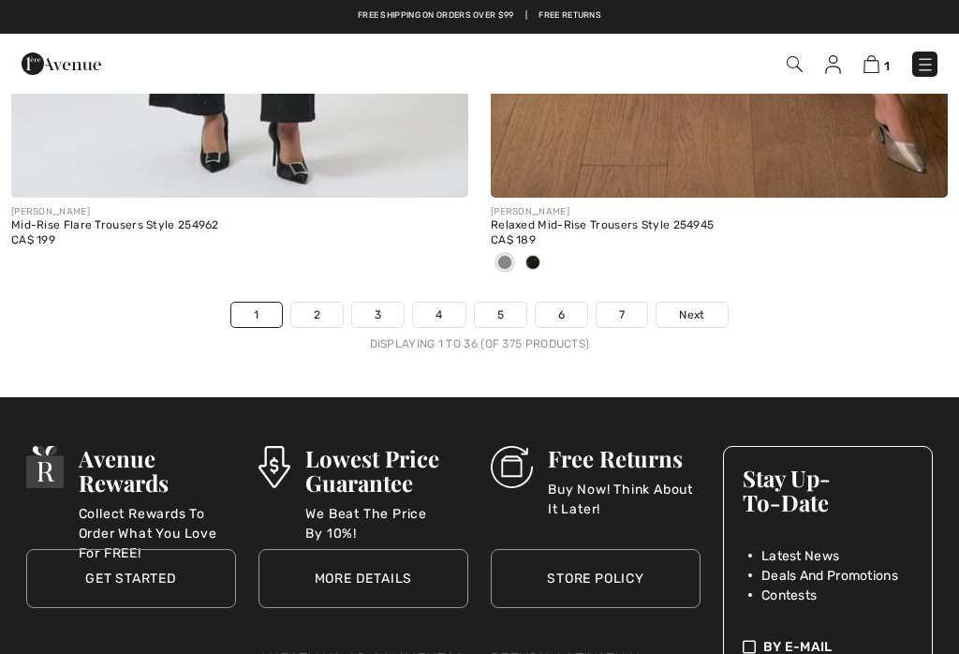
click at [329, 307] on link "2" at bounding box center [317, 315] width 52 height 24
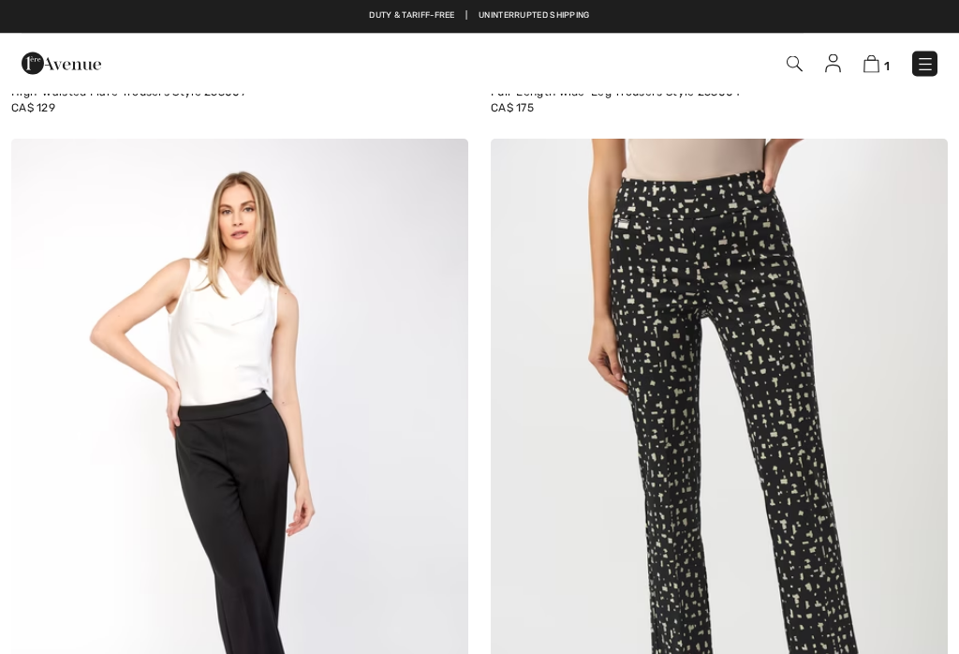
scroll to position [11485, 0]
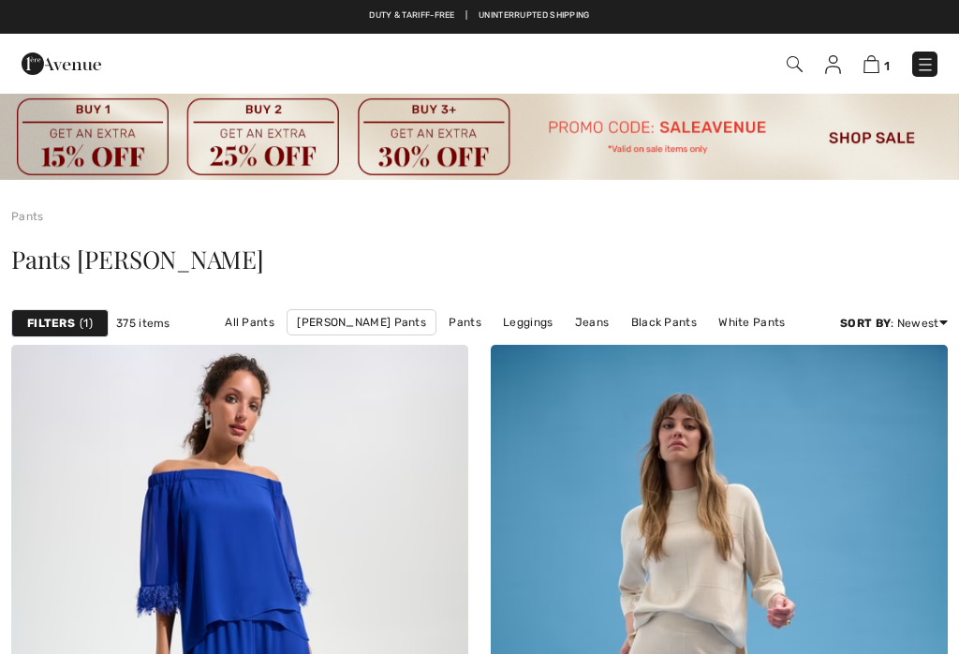
scroll to position [14451, 0]
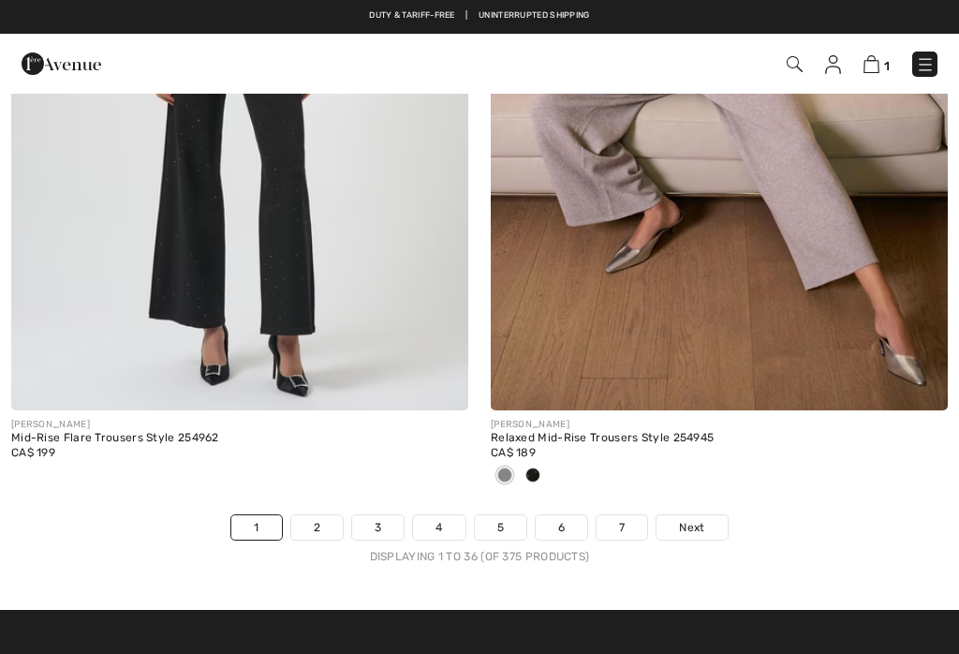
checkbox input "true"
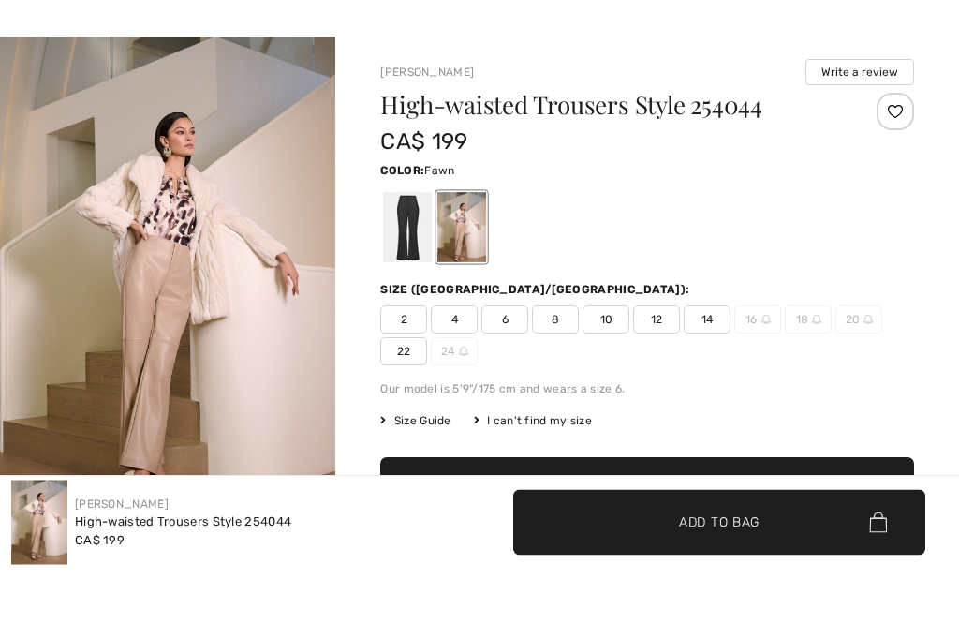
scroll to position [56, 0]
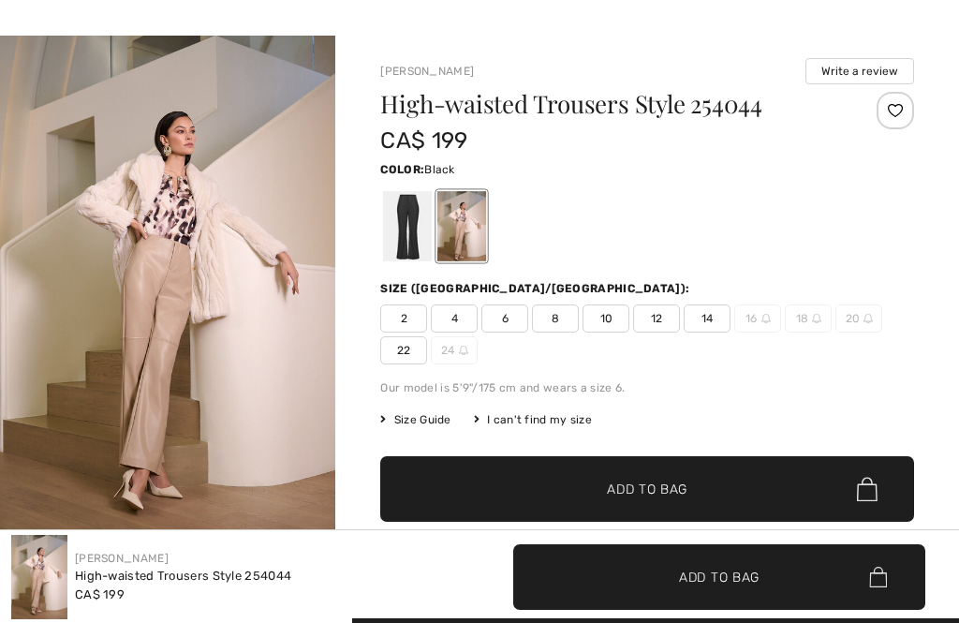
click at [428, 223] on div at bounding box center [407, 226] width 49 height 70
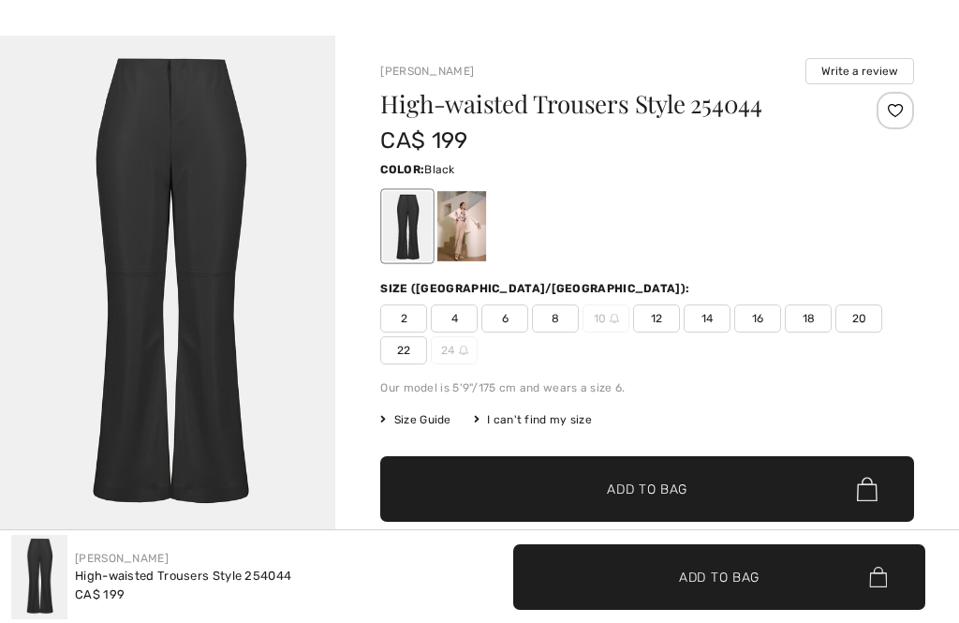
click at [466, 233] on div at bounding box center [461, 226] width 49 height 70
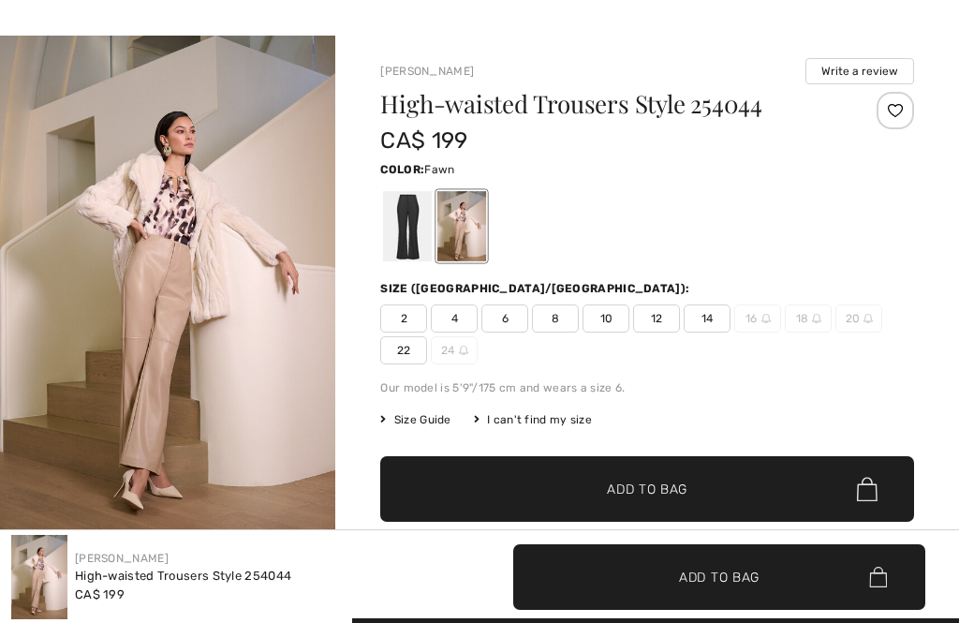
click at [468, 240] on div at bounding box center [461, 226] width 49 height 70
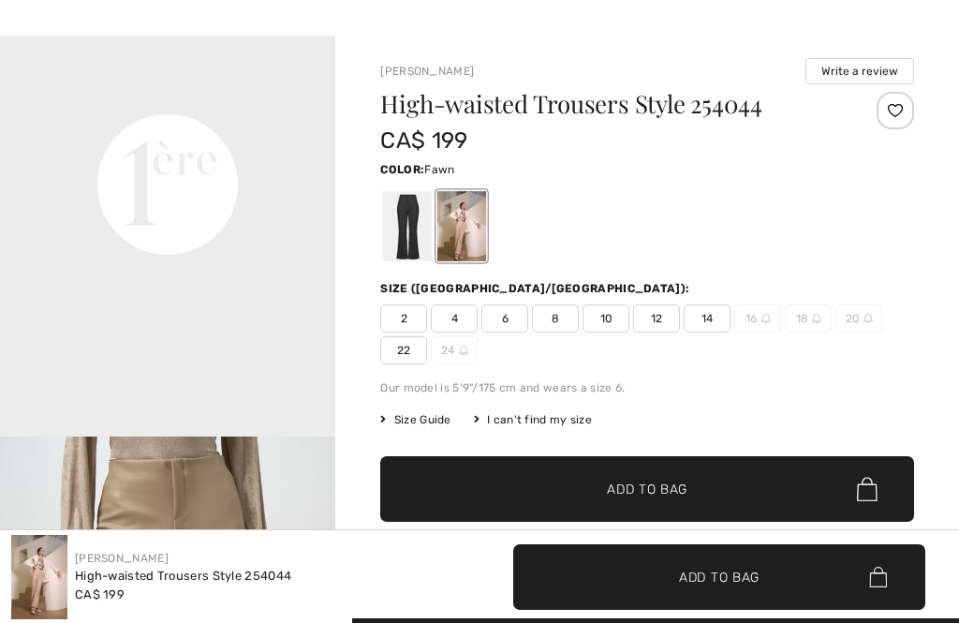
scroll to position [1113, 0]
click at [703, 325] on span "14" at bounding box center [707, 318] width 47 height 28
click at [659, 508] on span "✔ Added to Bag Add to Bag" at bounding box center [647, 489] width 534 height 66
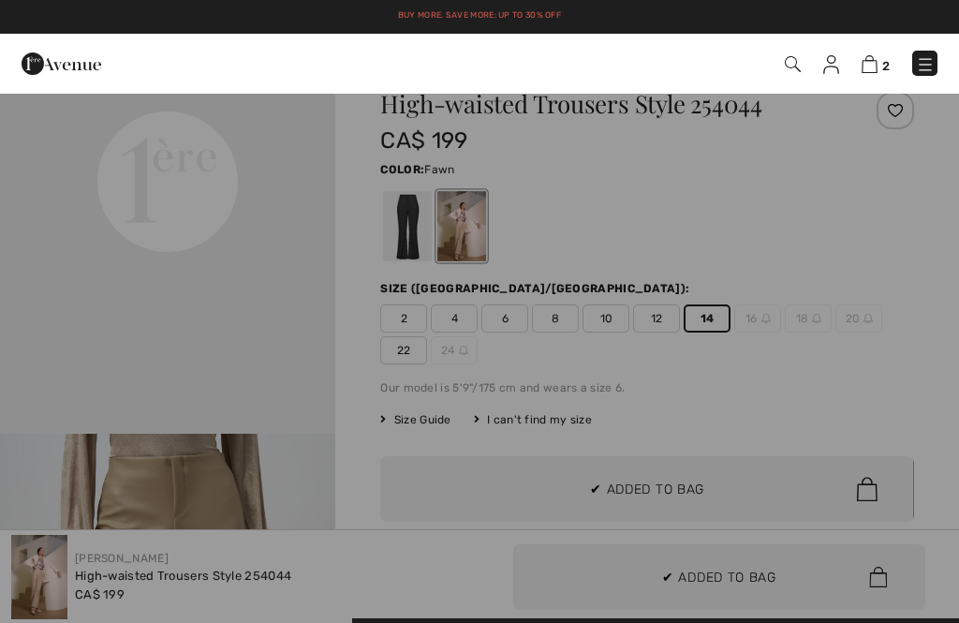
click at [110, 360] on div at bounding box center [479, 311] width 959 height 623
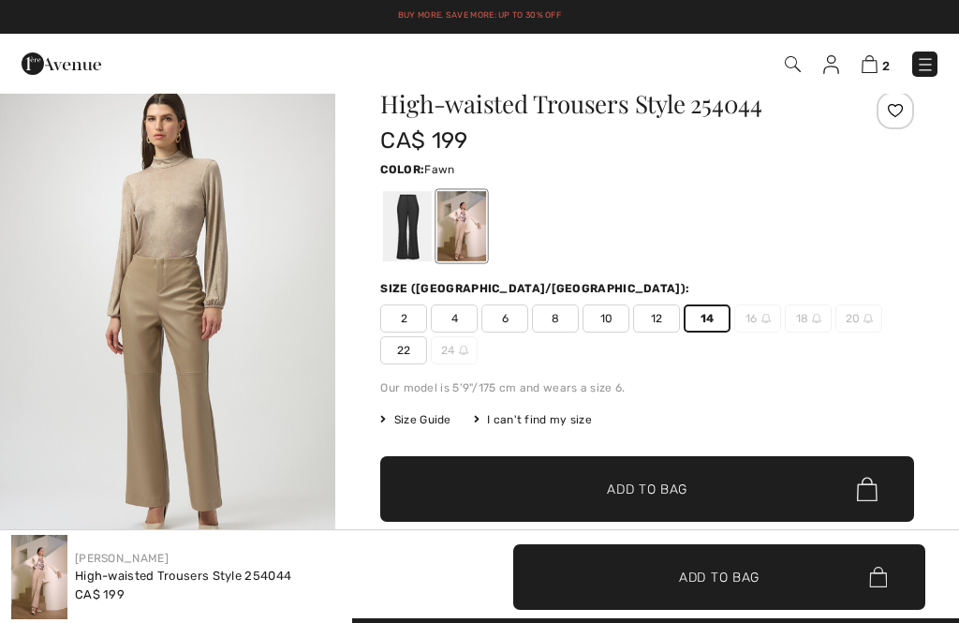
scroll to position [463, 0]
click at [888, 64] on span "2" at bounding box center [885, 66] width 7 height 14
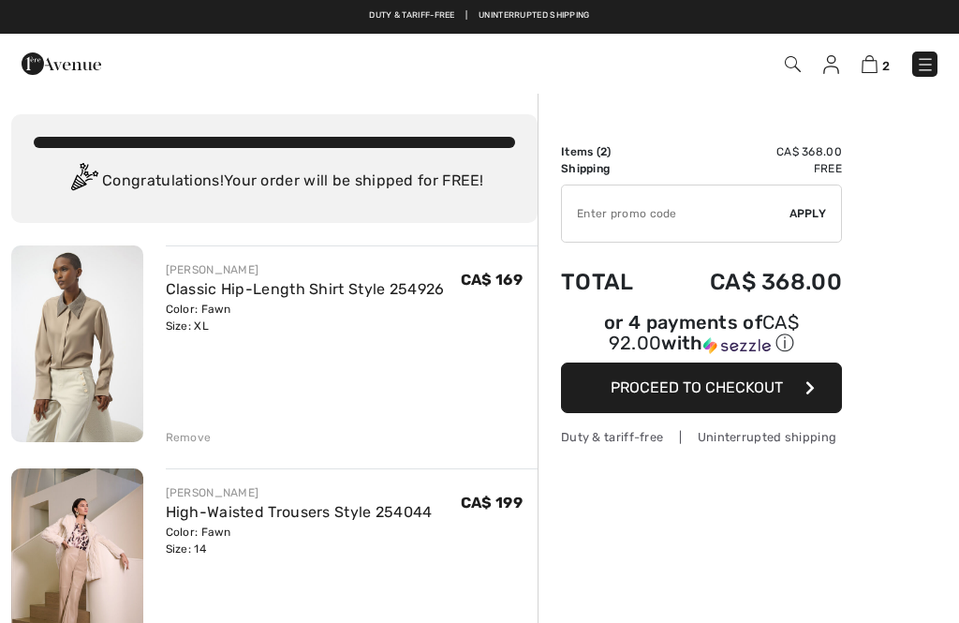
checkbox input "true"
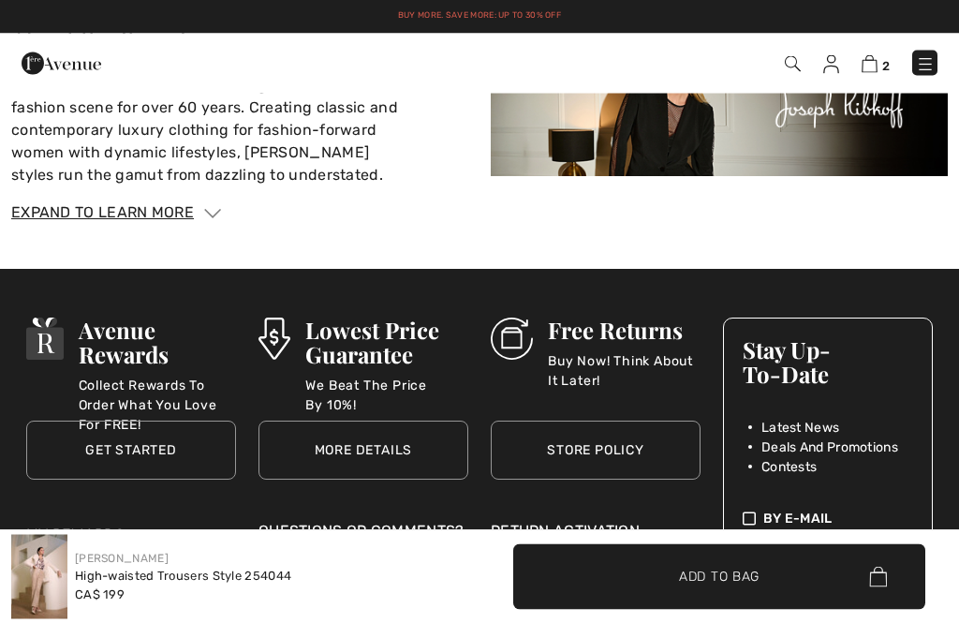
scroll to position [3214, 0]
